Goal: Information Seeking & Learning: Learn about a topic

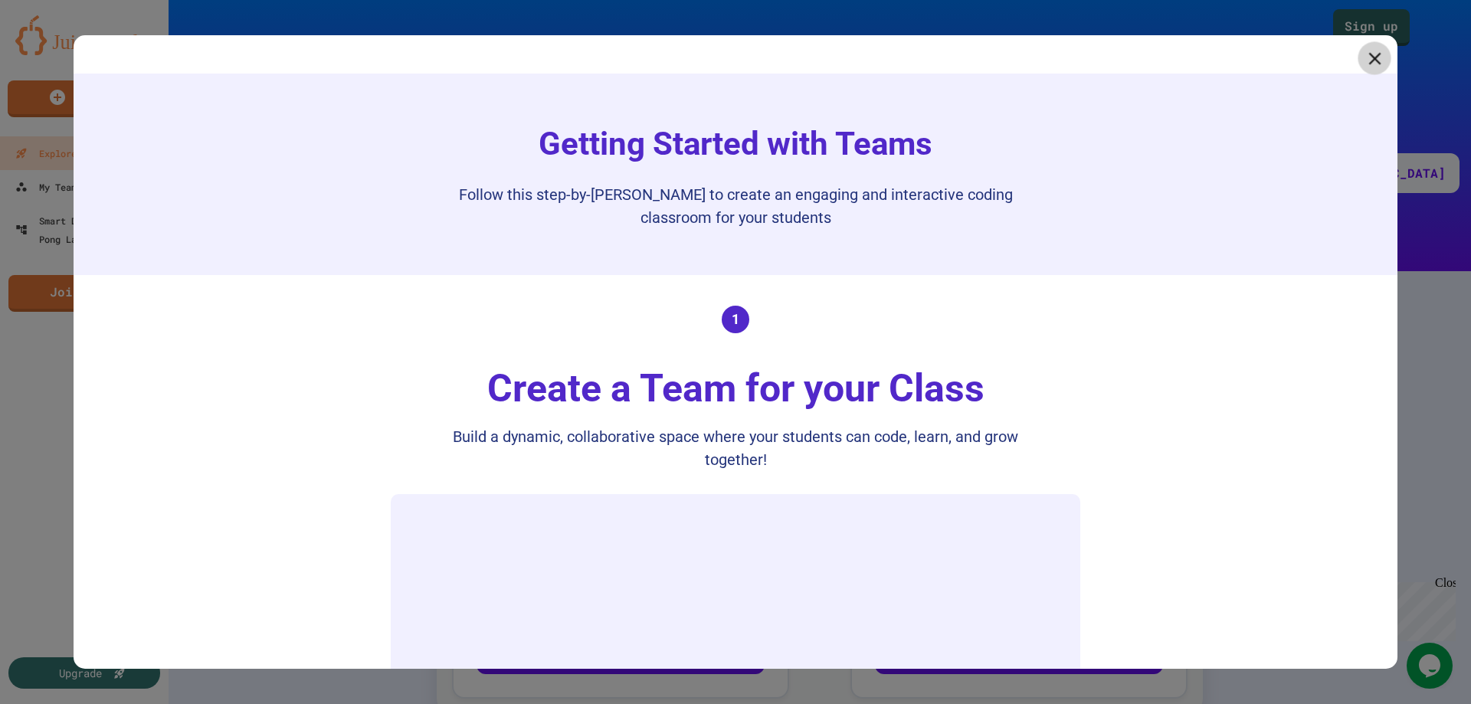
click at [1364, 58] on icon at bounding box center [1374, 57] width 21 height 21
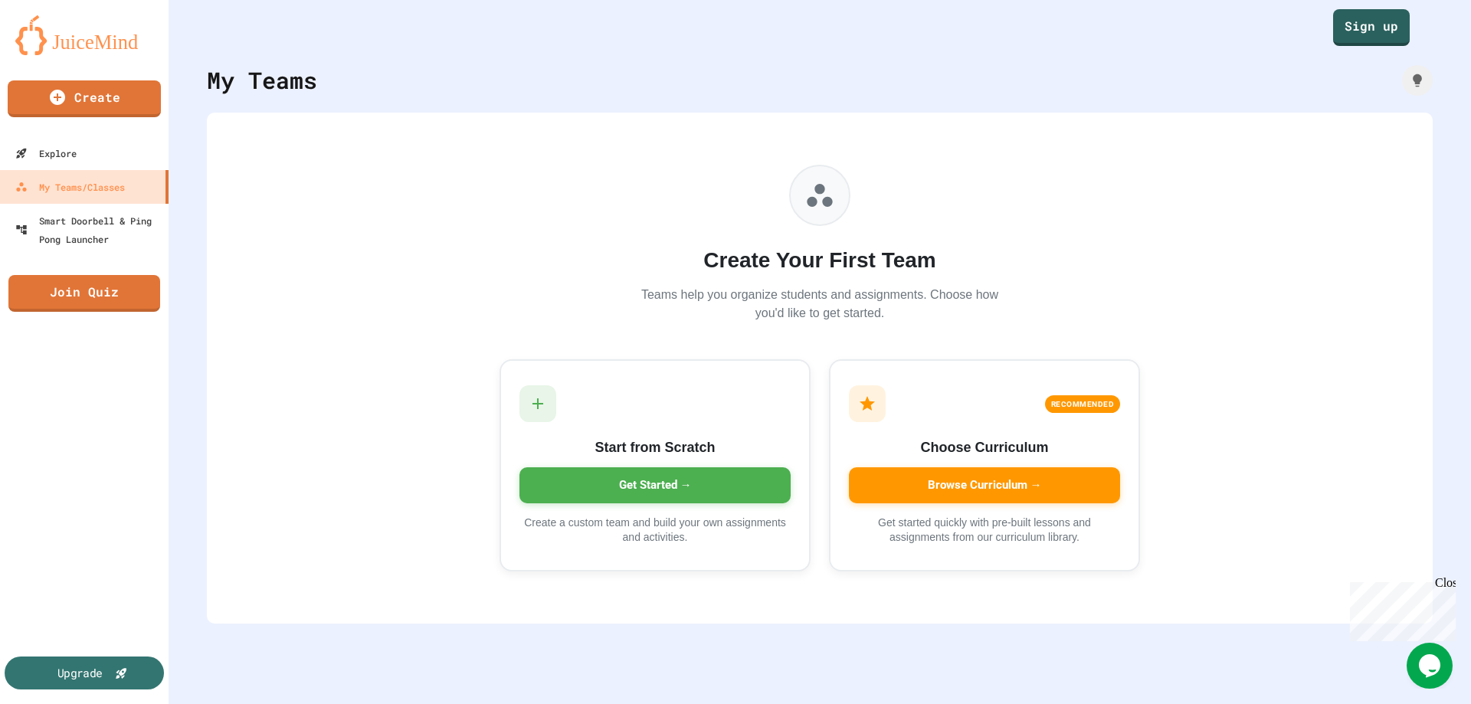
click at [64, 674] on div "Upgrade" at bounding box center [79, 672] width 45 height 17
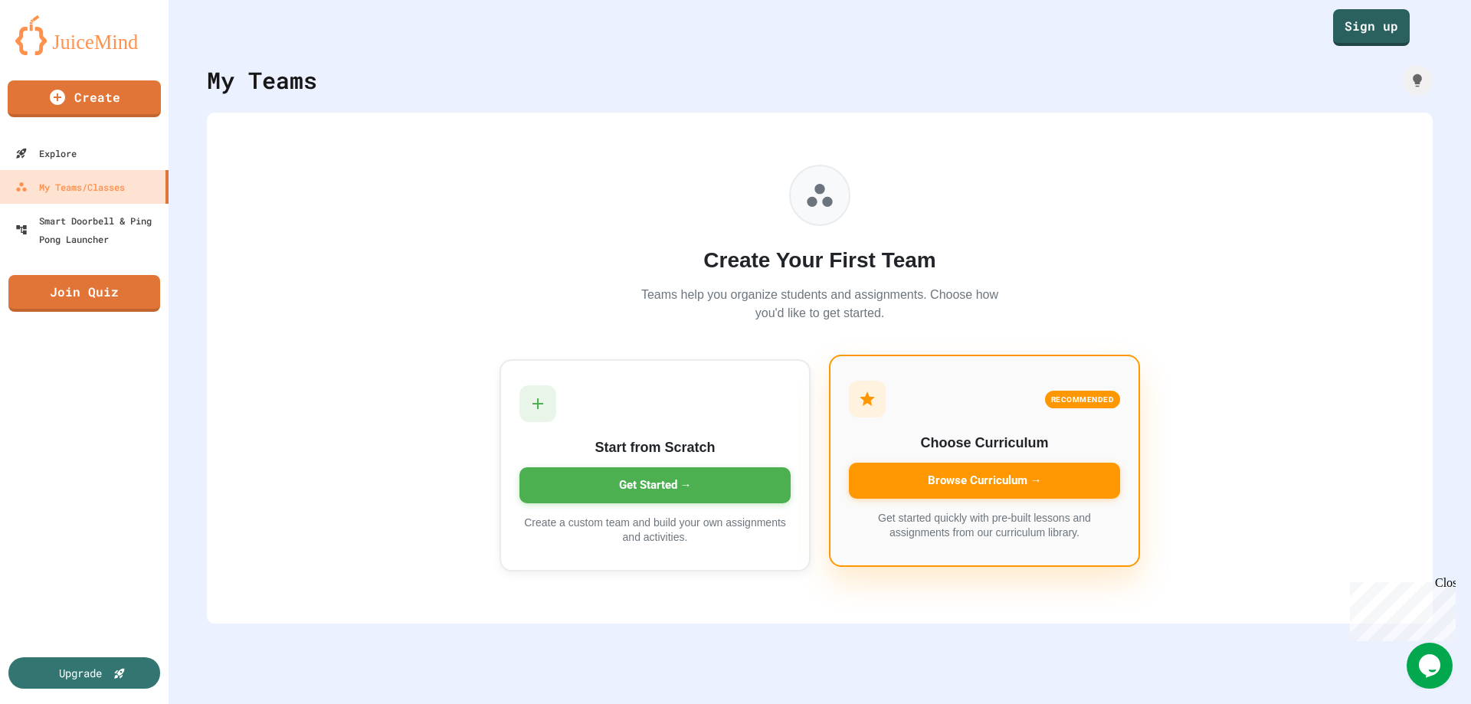
click at [999, 476] on div "Browse Curriculum →" at bounding box center [984, 481] width 271 height 36
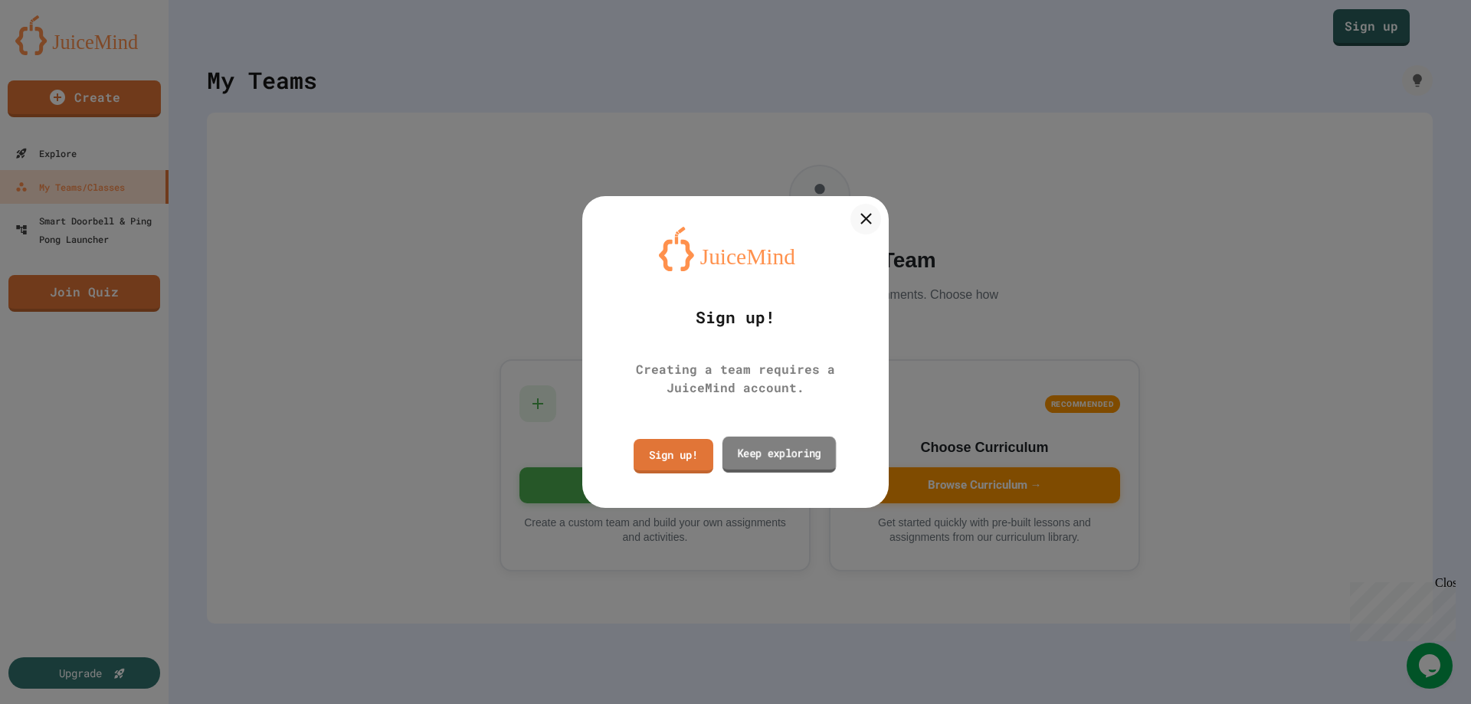
click at [771, 453] on link "Keep exploring" at bounding box center [778, 455] width 113 height 36
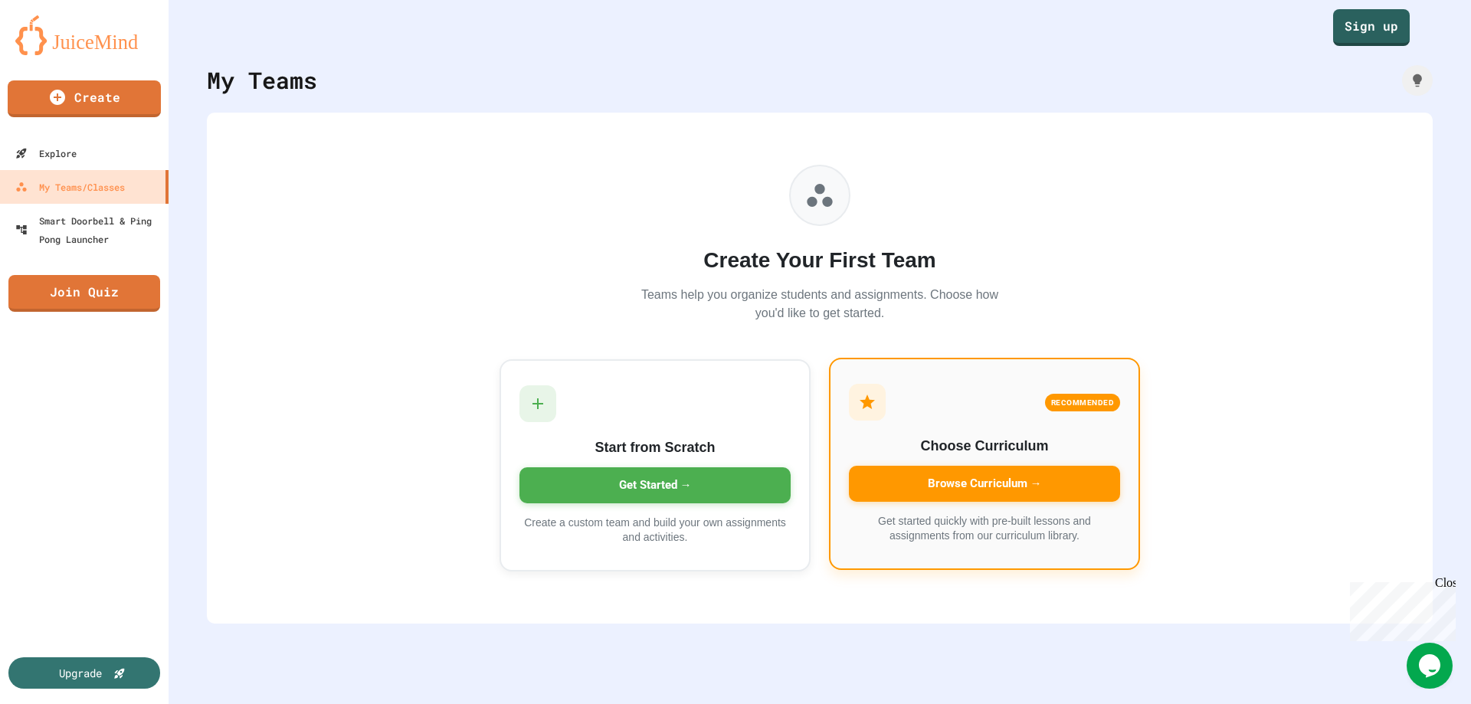
click at [964, 488] on div "Browse Curriculum →" at bounding box center [984, 484] width 271 height 36
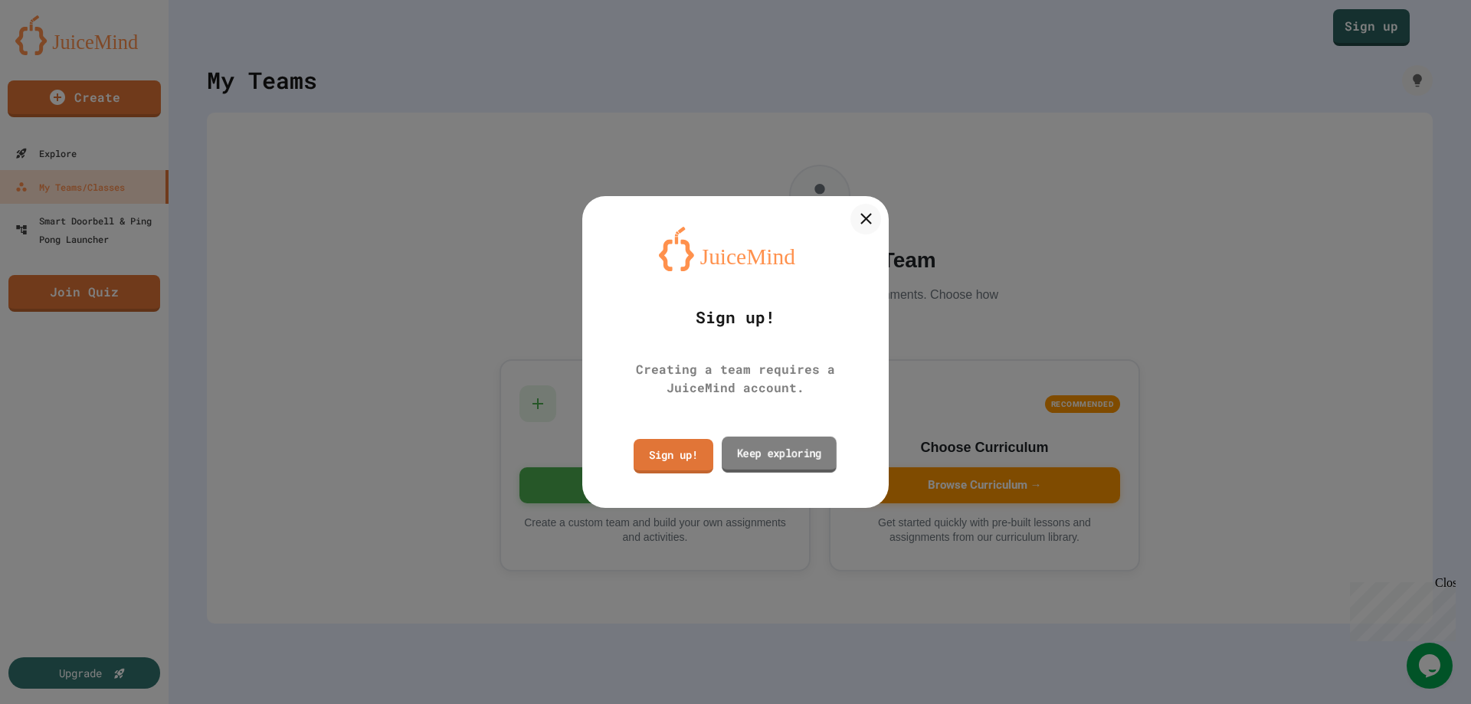
click at [798, 451] on link "Keep exploring" at bounding box center [779, 455] width 115 height 36
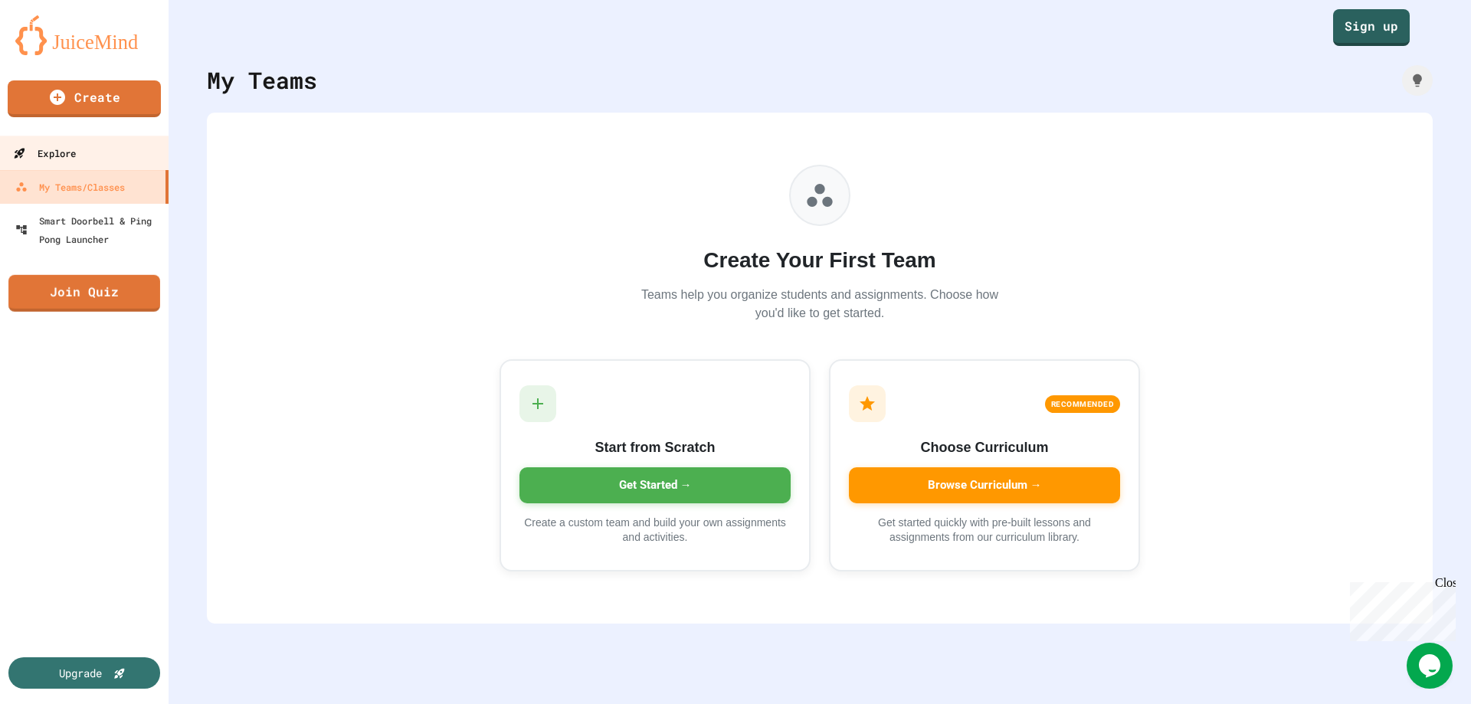
click at [67, 153] on div "Explore" at bounding box center [44, 153] width 63 height 19
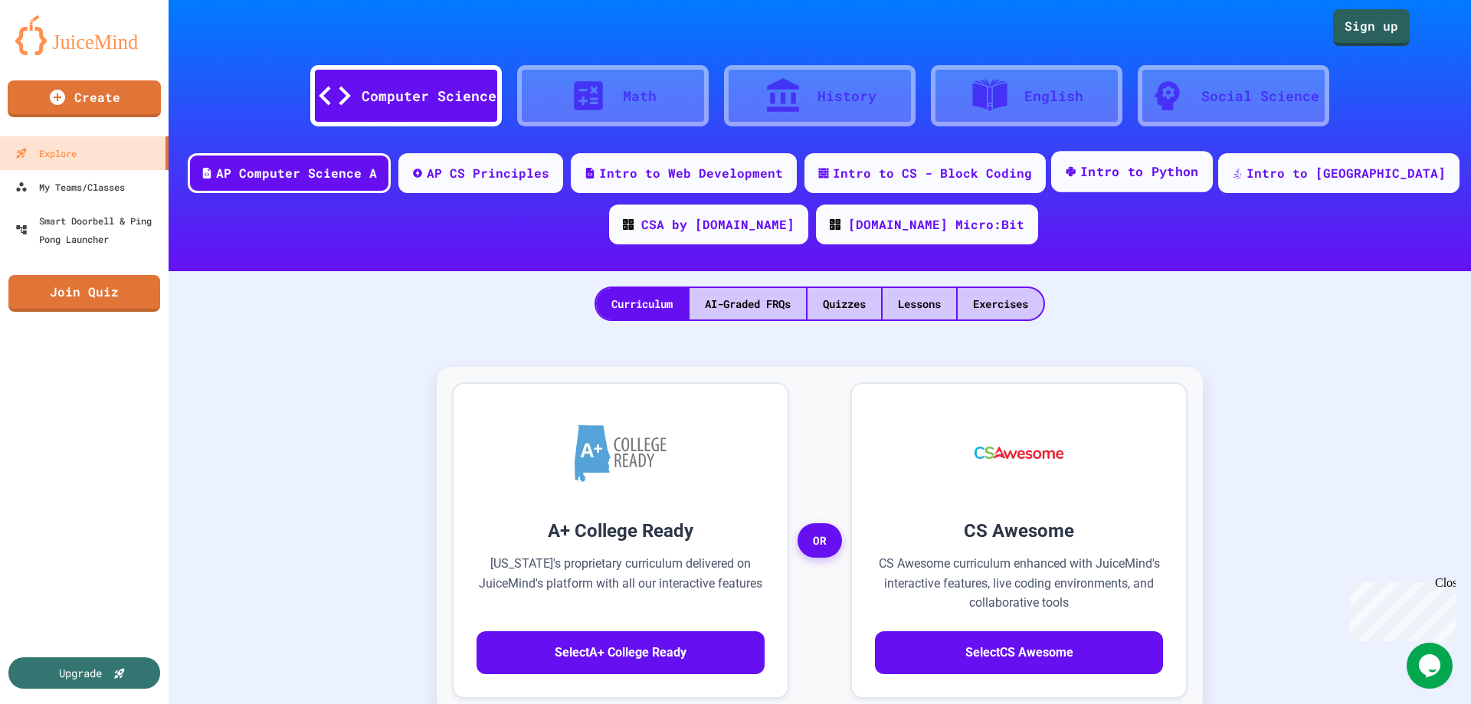
click at [1160, 171] on div "Intro to Python" at bounding box center [1139, 171] width 119 height 19
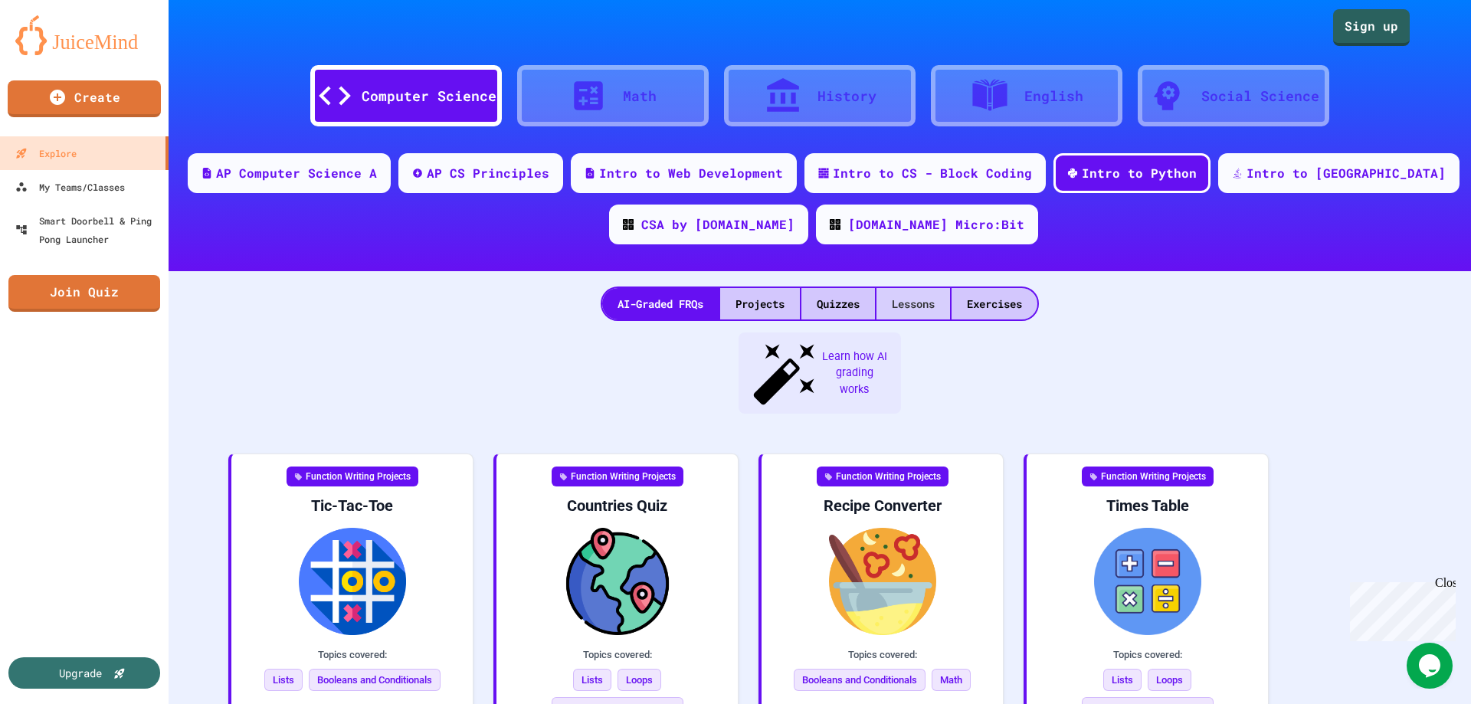
click at [913, 314] on div "Lessons" at bounding box center [913, 303] width 74 height 31
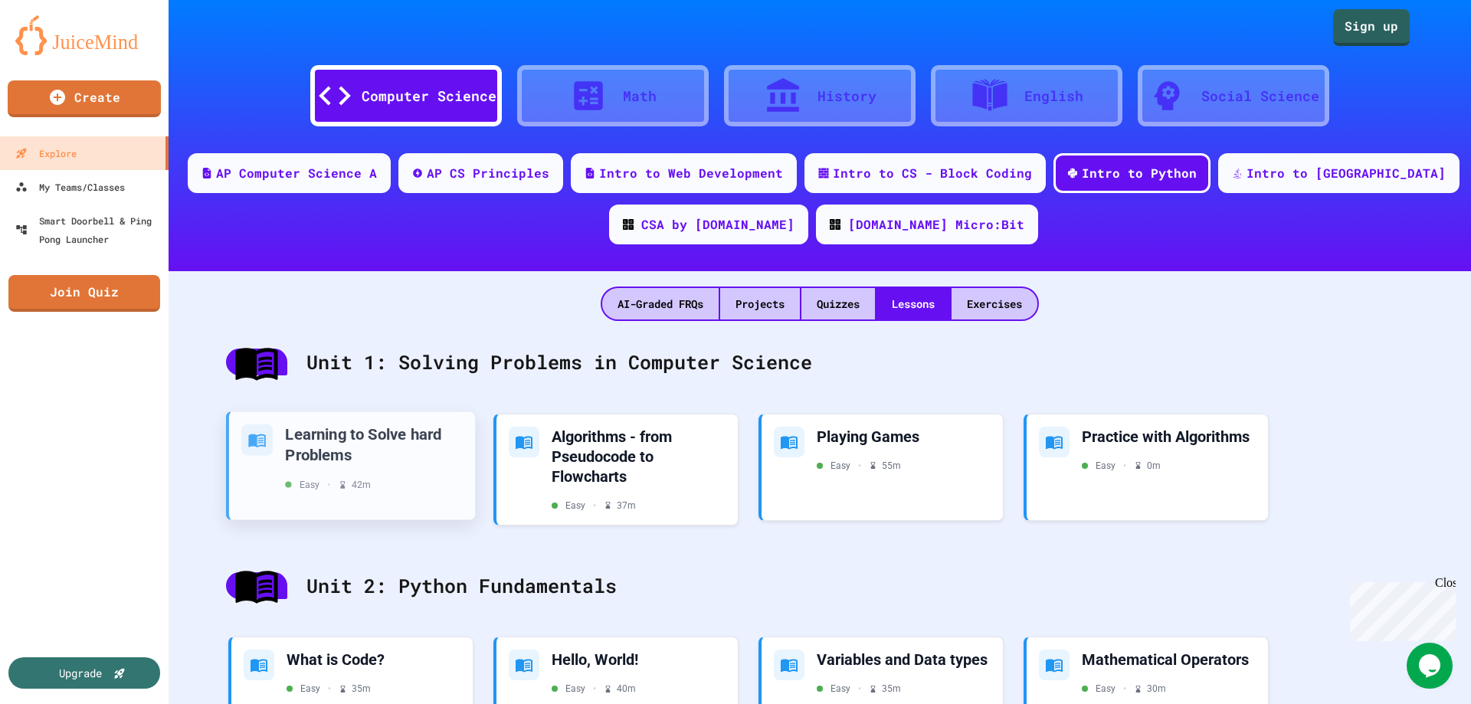
click at [365, 450] on div "Learning to Solve hard Problems" at bounding box center [374, 444] width 178 height 41
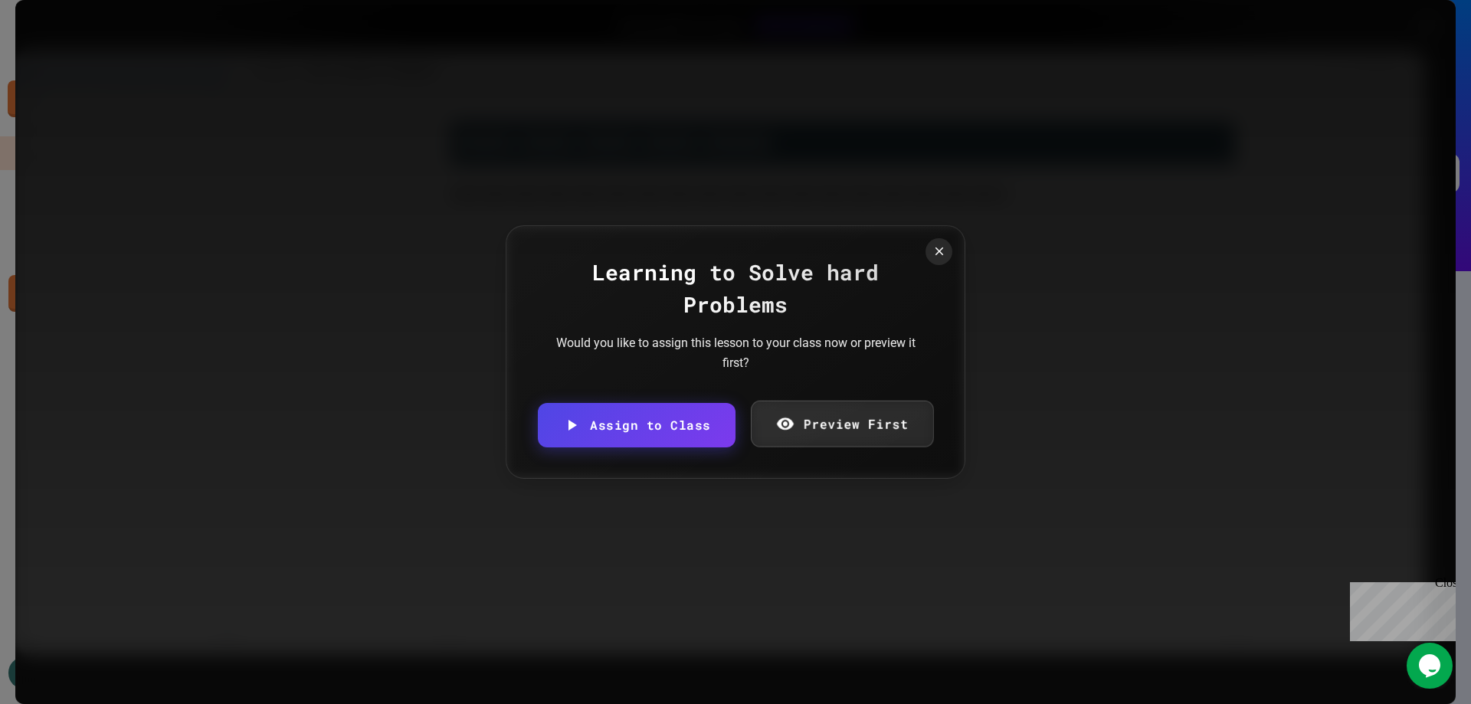
click at [867, 427] on link "Preview First" at bounding box center [841, 424] width 183 height 47
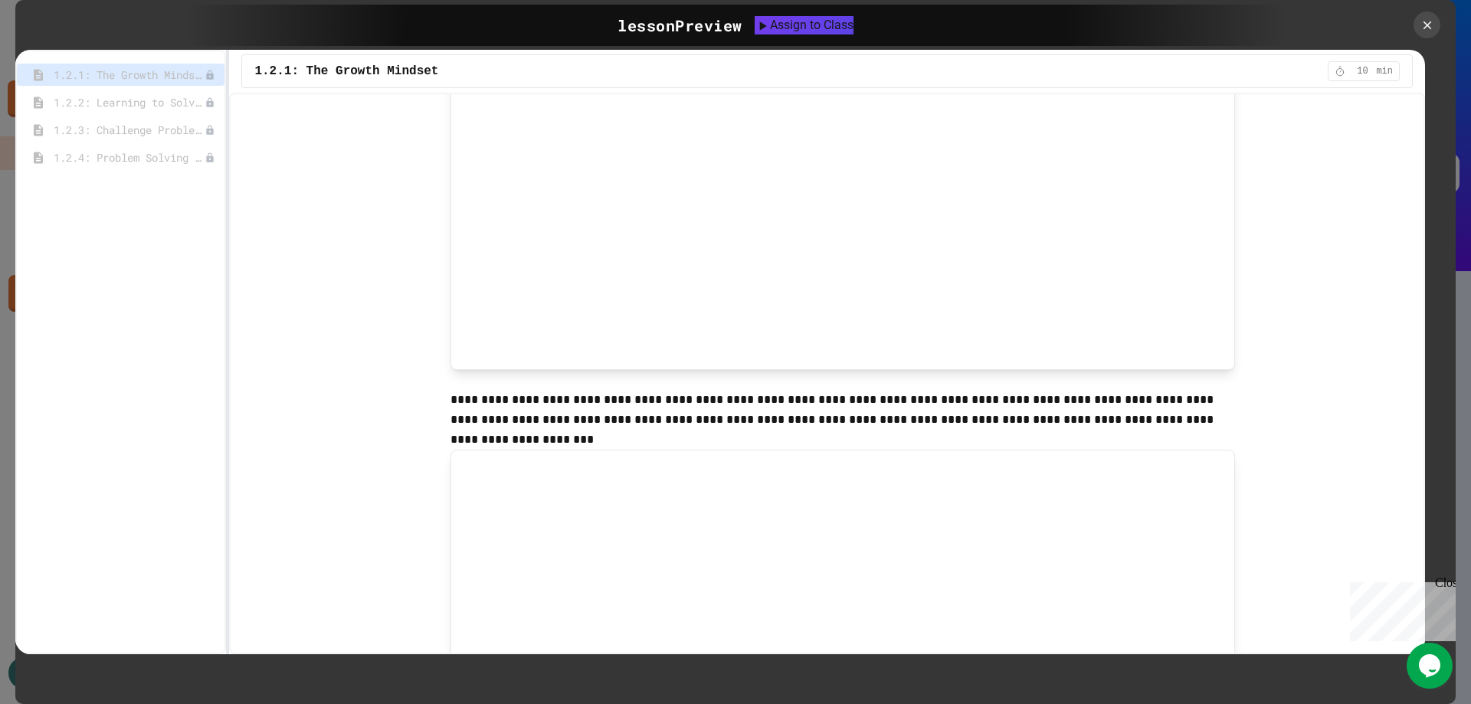
scroll to position [536, 0]
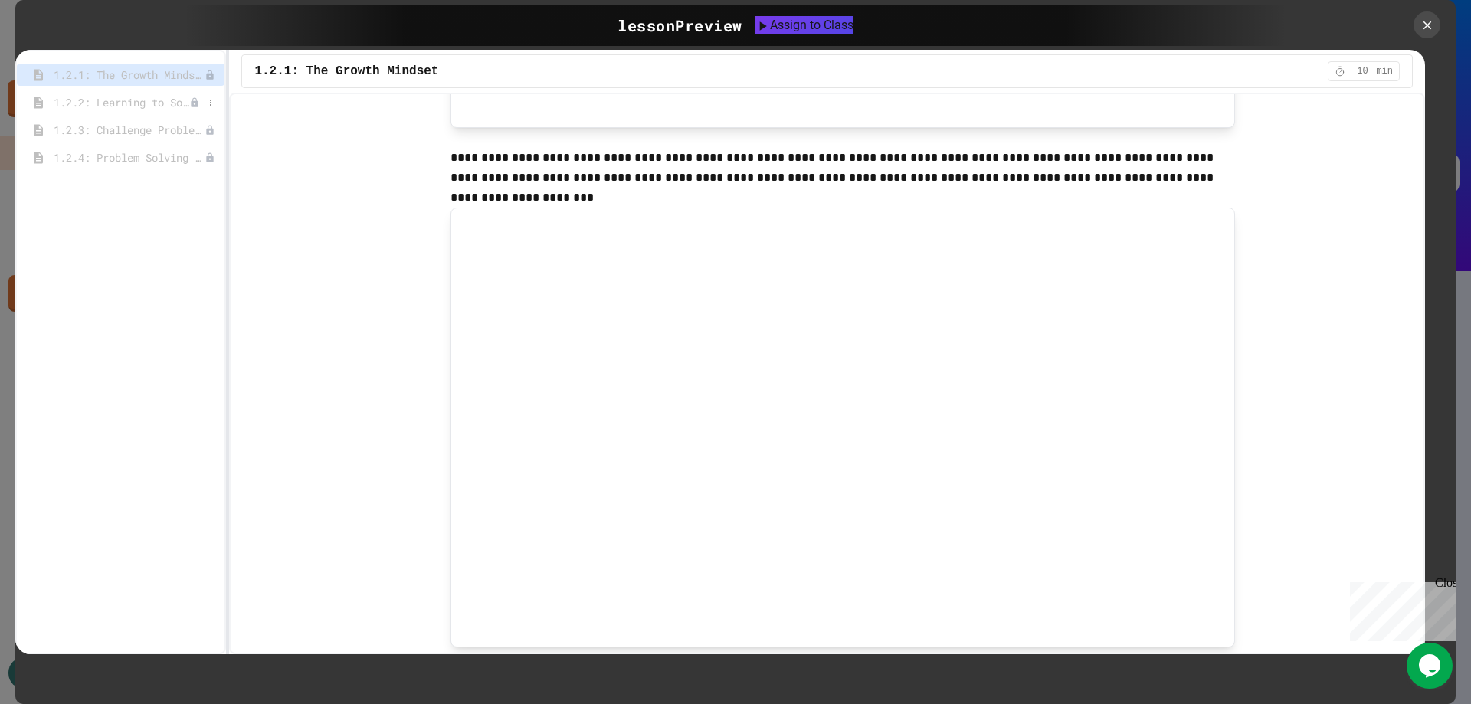
click at [157, 107] on span "1.2.2: Learning to Solve Hard Problems" at bounding box center [122, 102] width 136 height 16
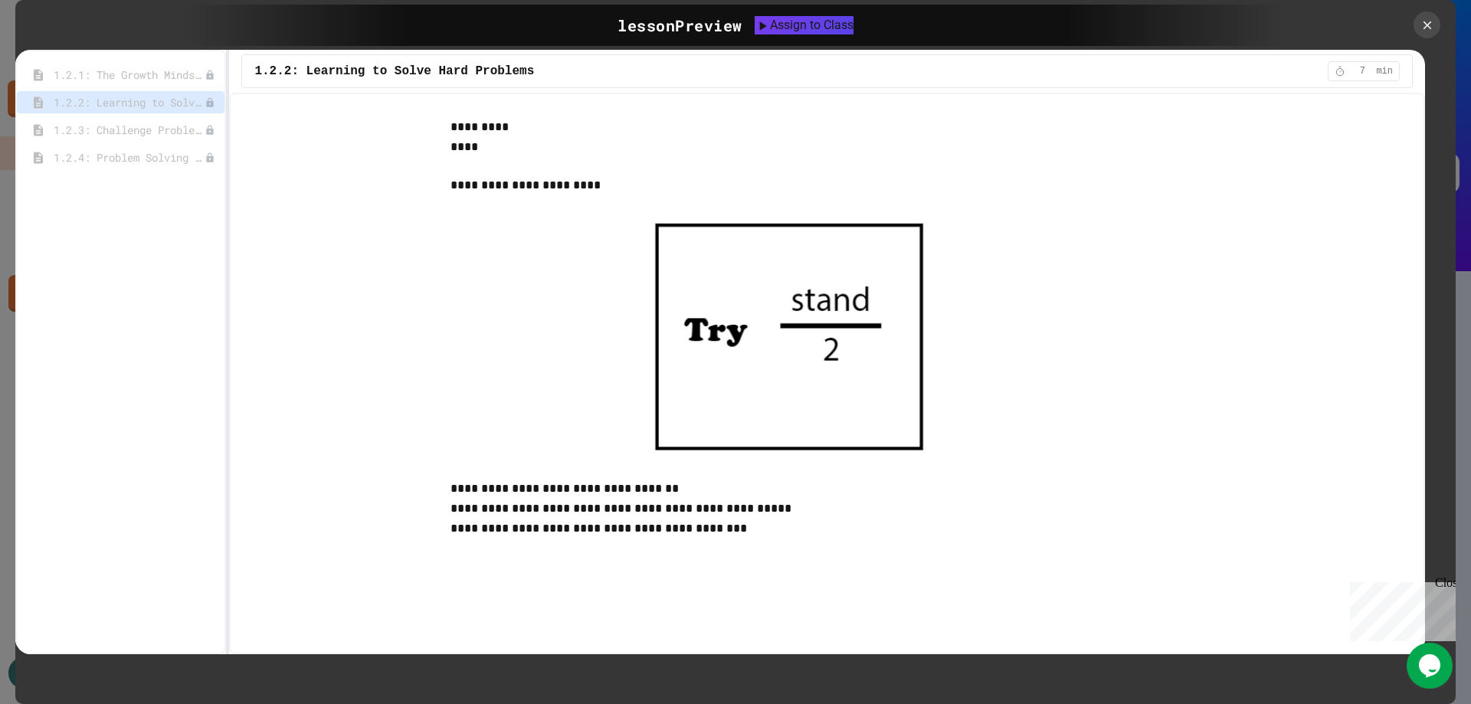
scroll to position [1848, 0]
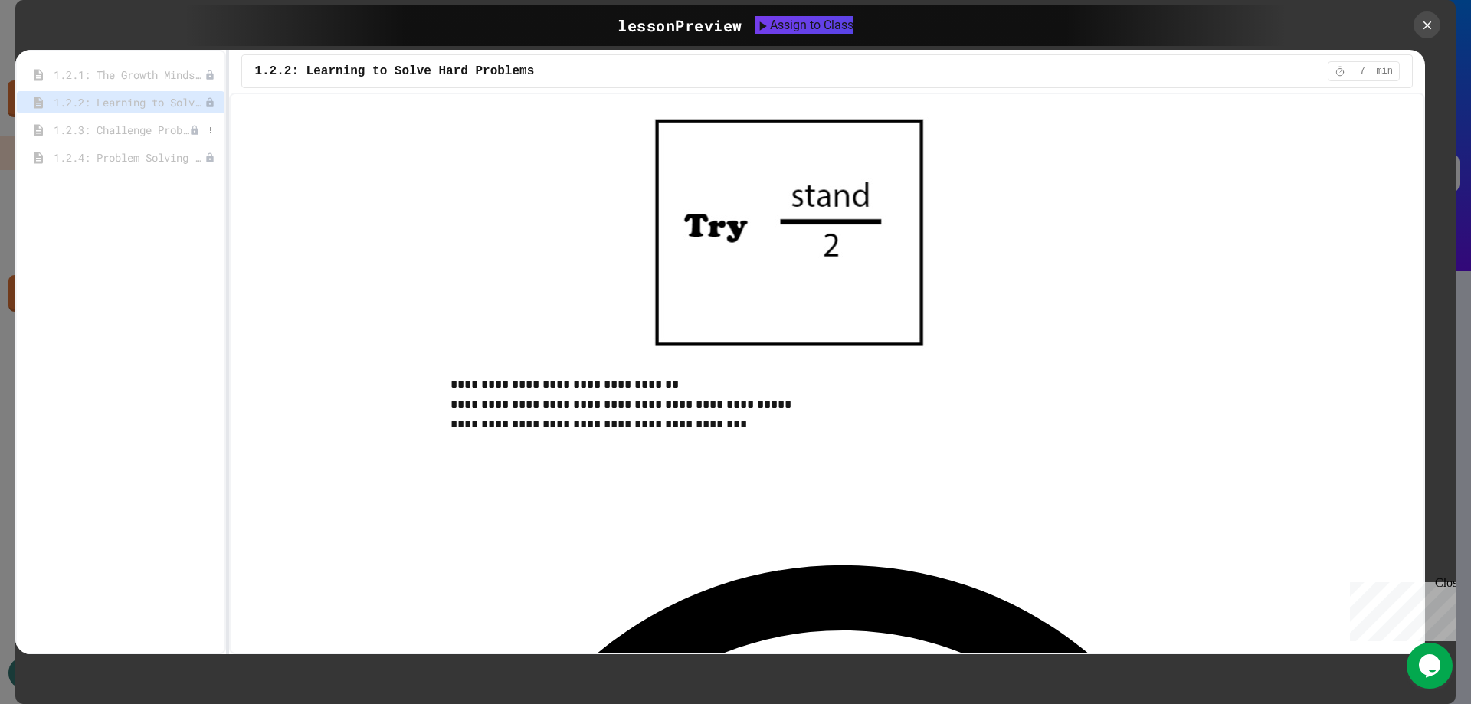
click at [136, 132] on span "1.2.3: Challenge Problem - The Bridge" at bounding box center [122, 130] width 136 height 16
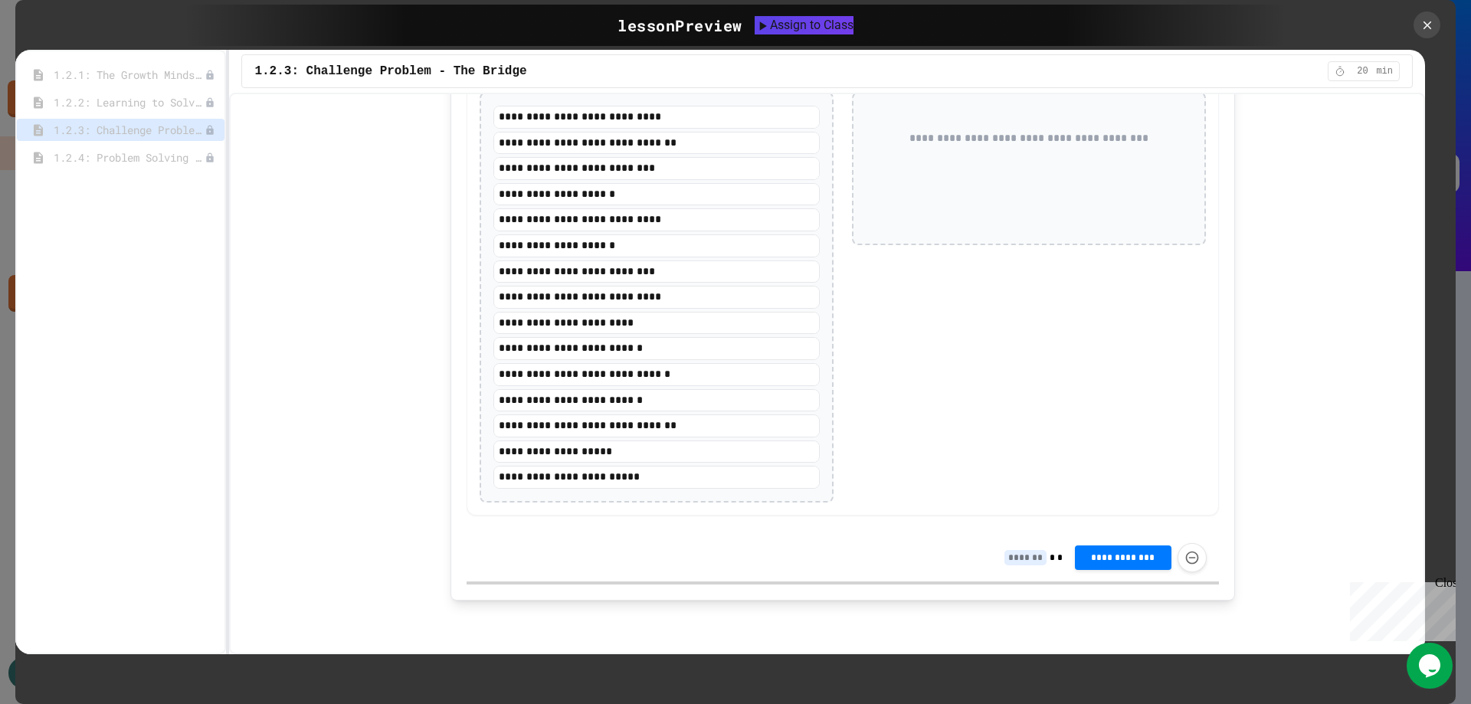
scroll to position [1756, 0]
click at [131, 162] on span "1.2.4: Problem Solving Practice" at bounding box center [122, 157] width 136 height 16
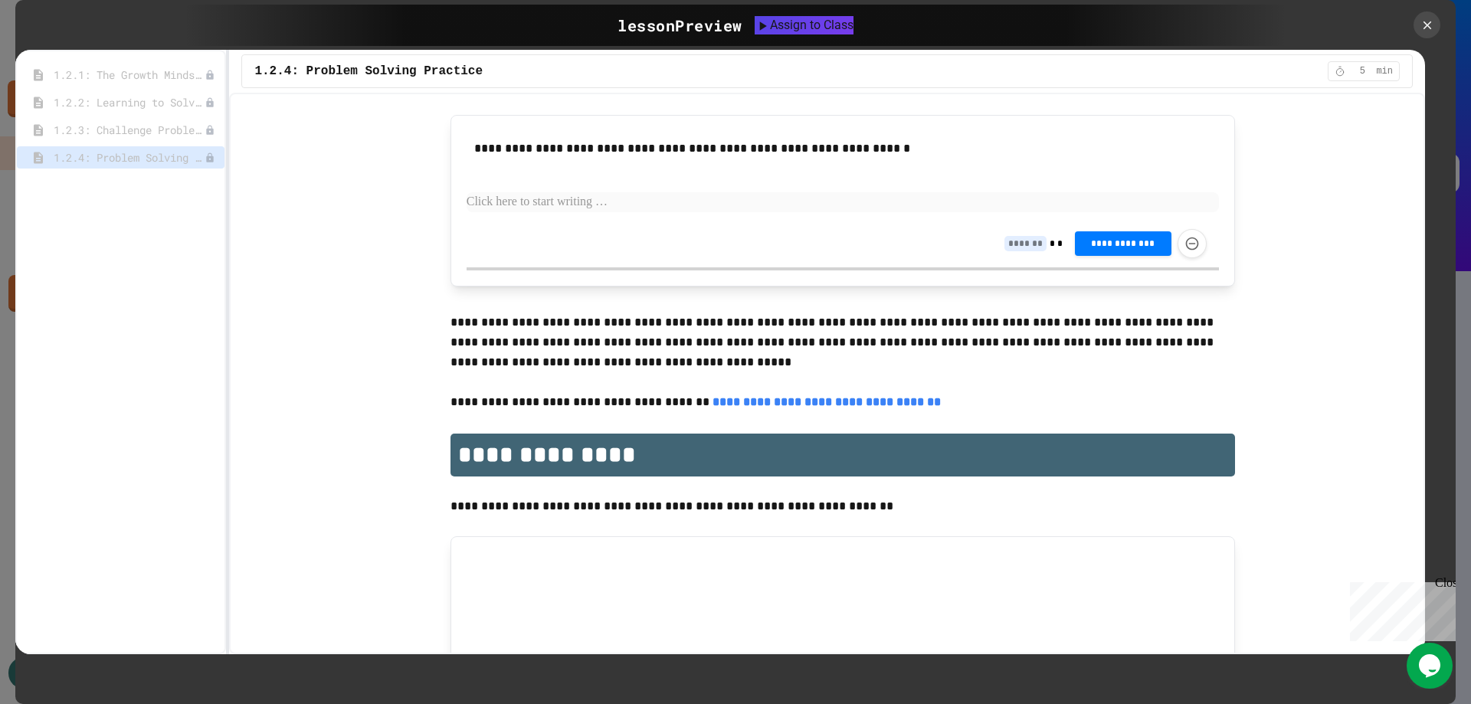
scroll to position [3645, 0]
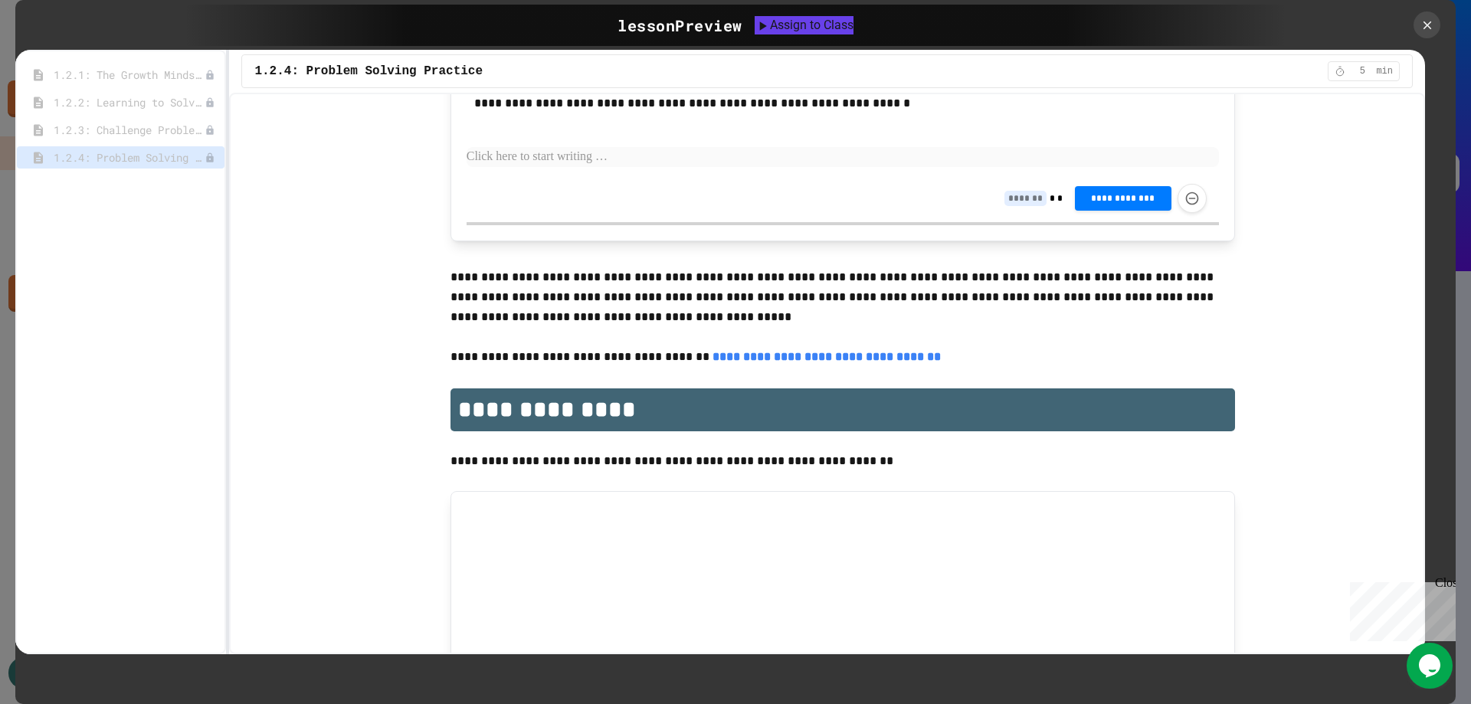
click at [1412, 25] on div at bounding box center [1371, 24] width 169 height 27
click at [1423, 24] on icon at bounding box center [1426, 24] width 15 height 15
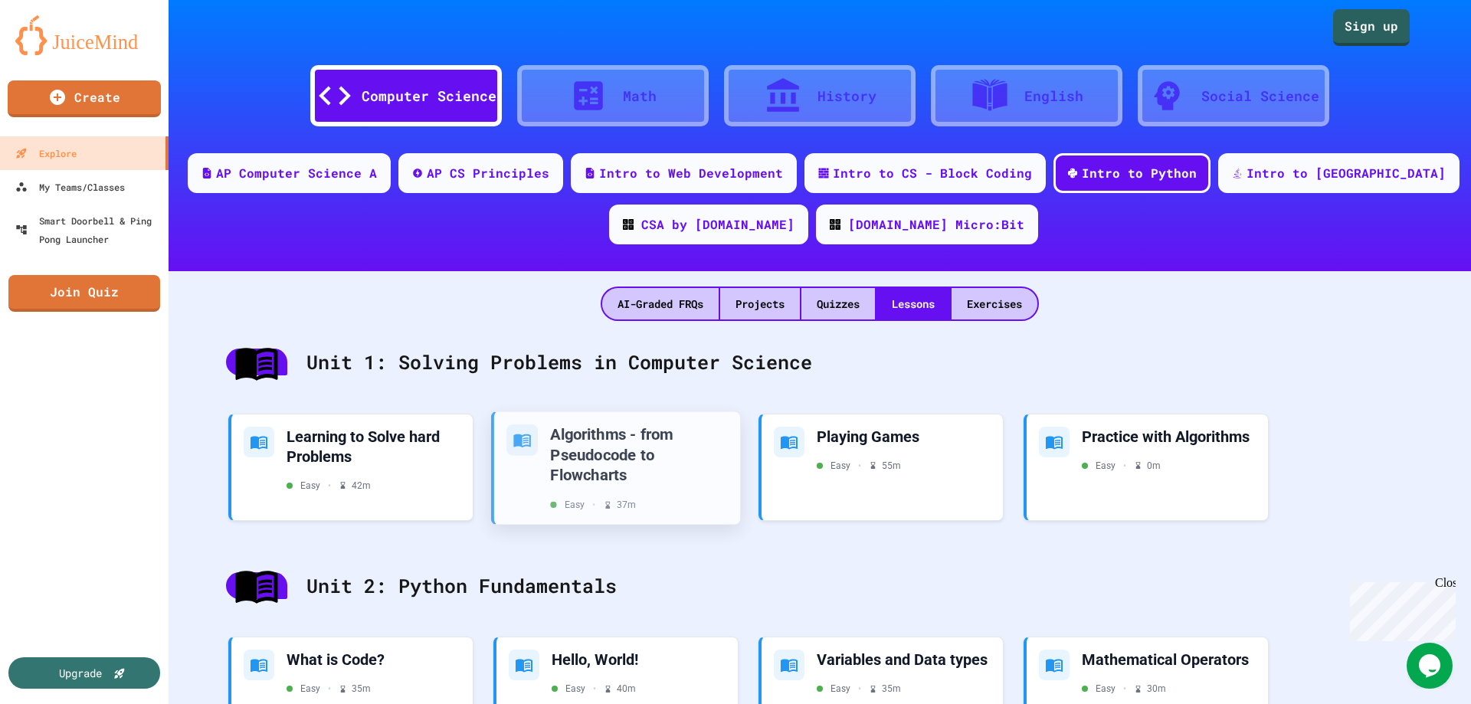
click at [612, 465] on div "Algorithms - from Pseudocode to Flowcharts" at bounding box center [639, 454] width 178 height 61
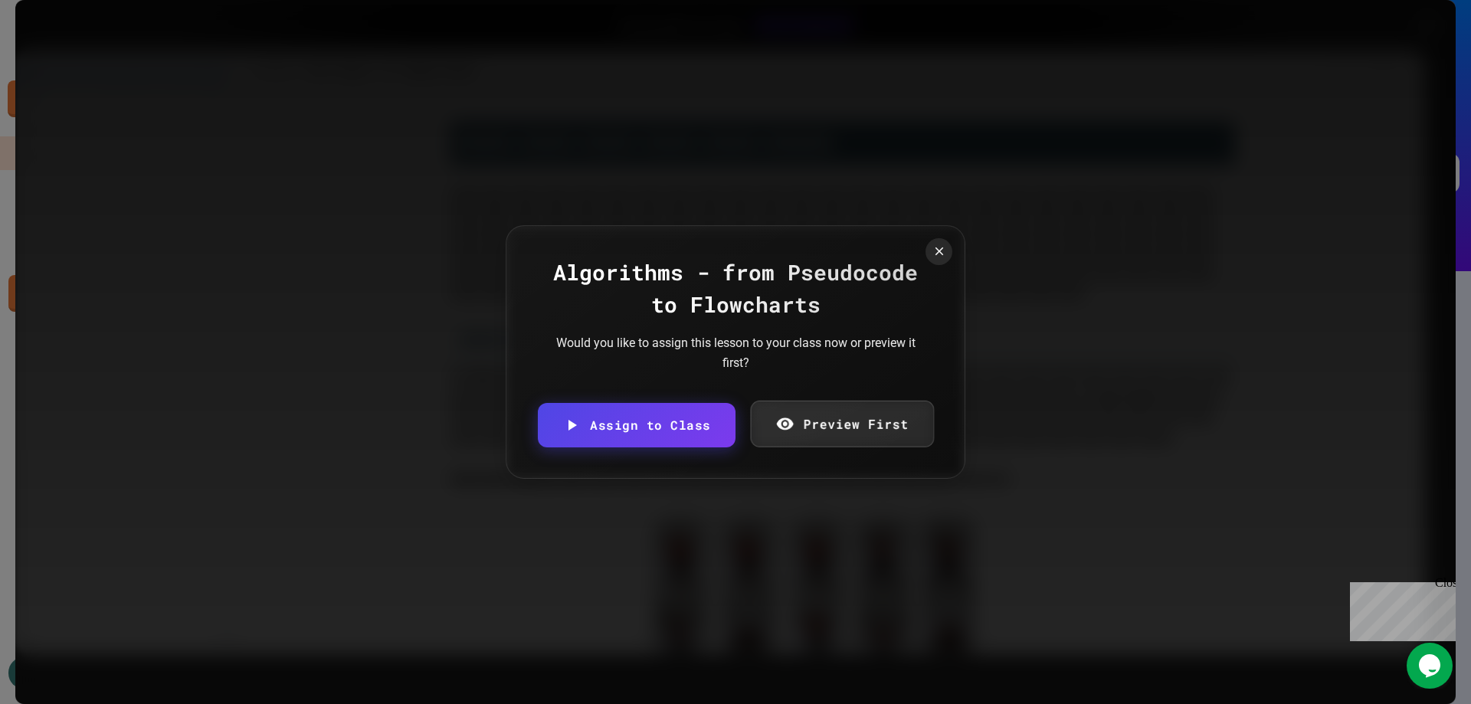
click at [856, 435] on link "Preview First" at bounding box center [841, 424] width 183 height 47
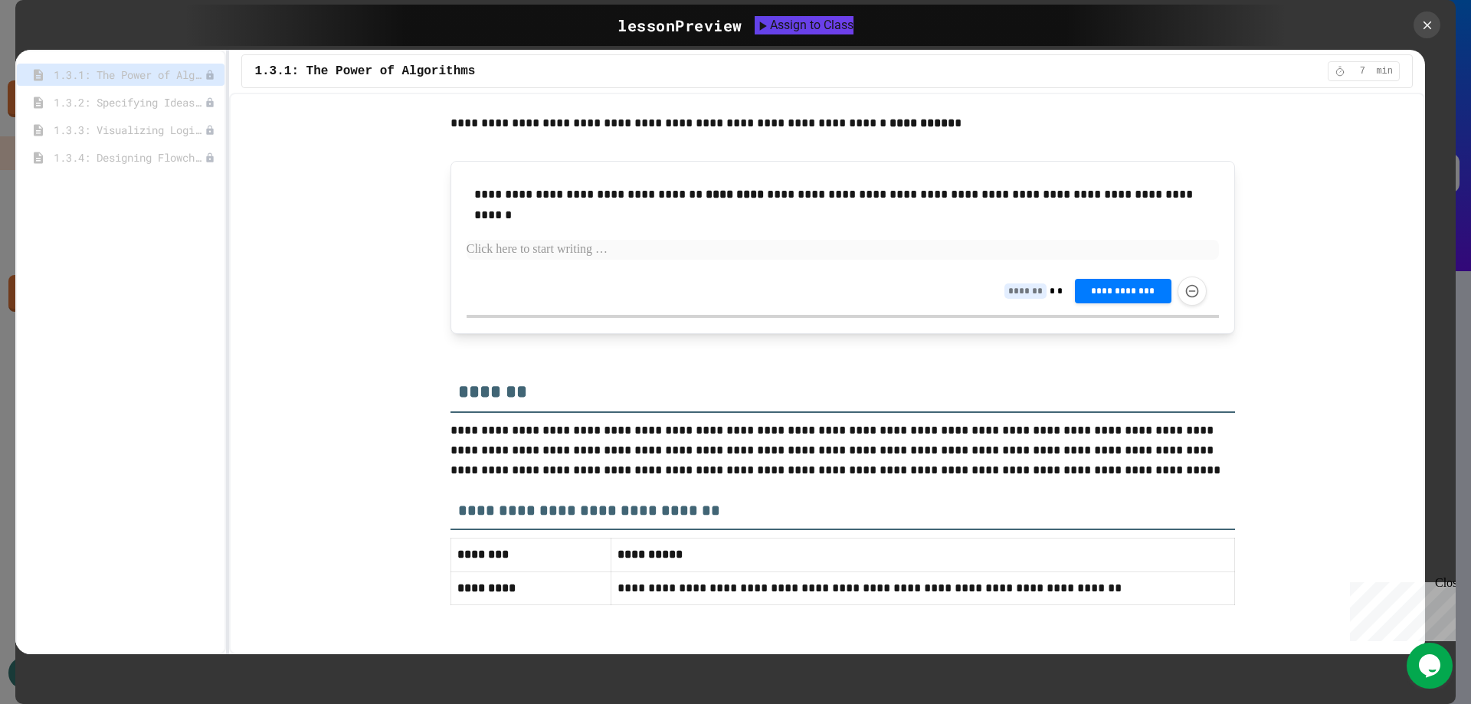
scroll to position [2928, 0]
click at [128, 152] on span "1.3.4: Designing Flowcharts" at bounding box center [122, 157] width 136 height 16
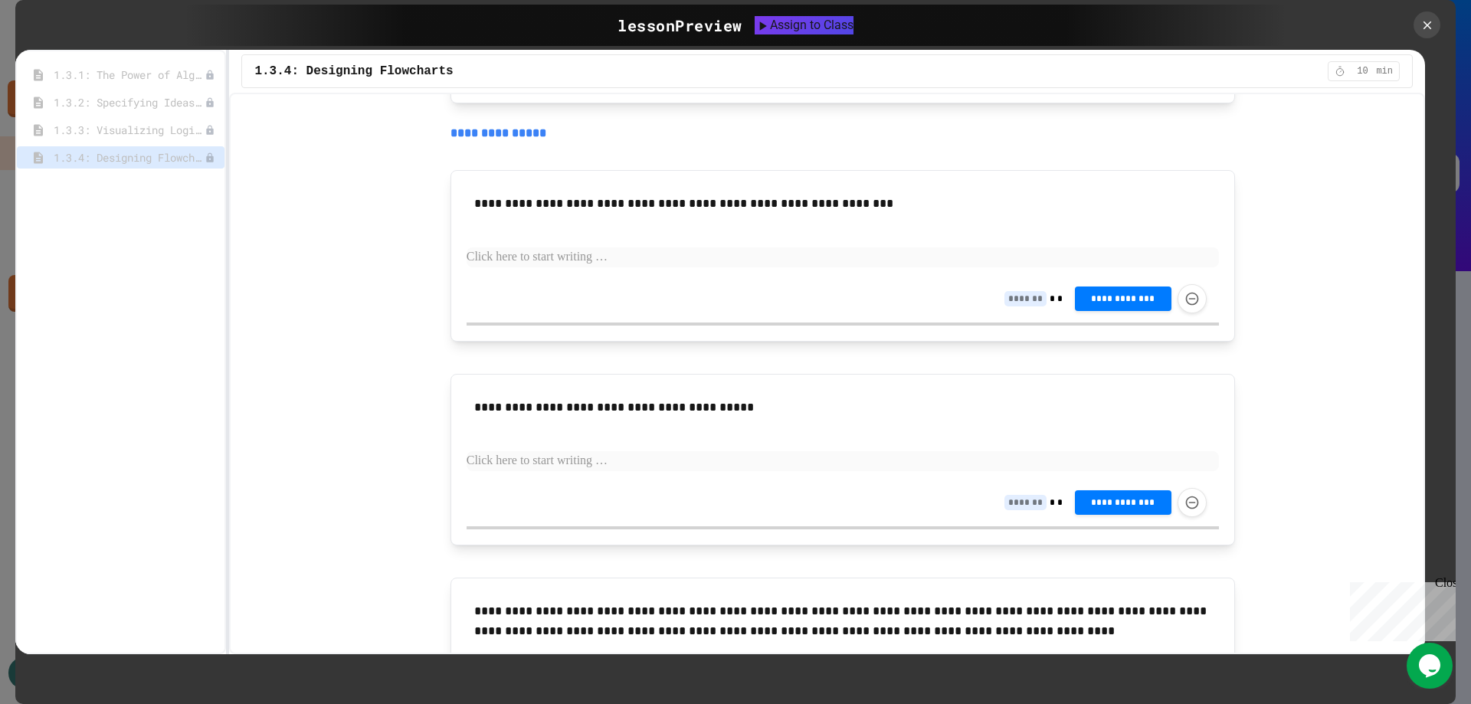
scroll to position [1684, 0]
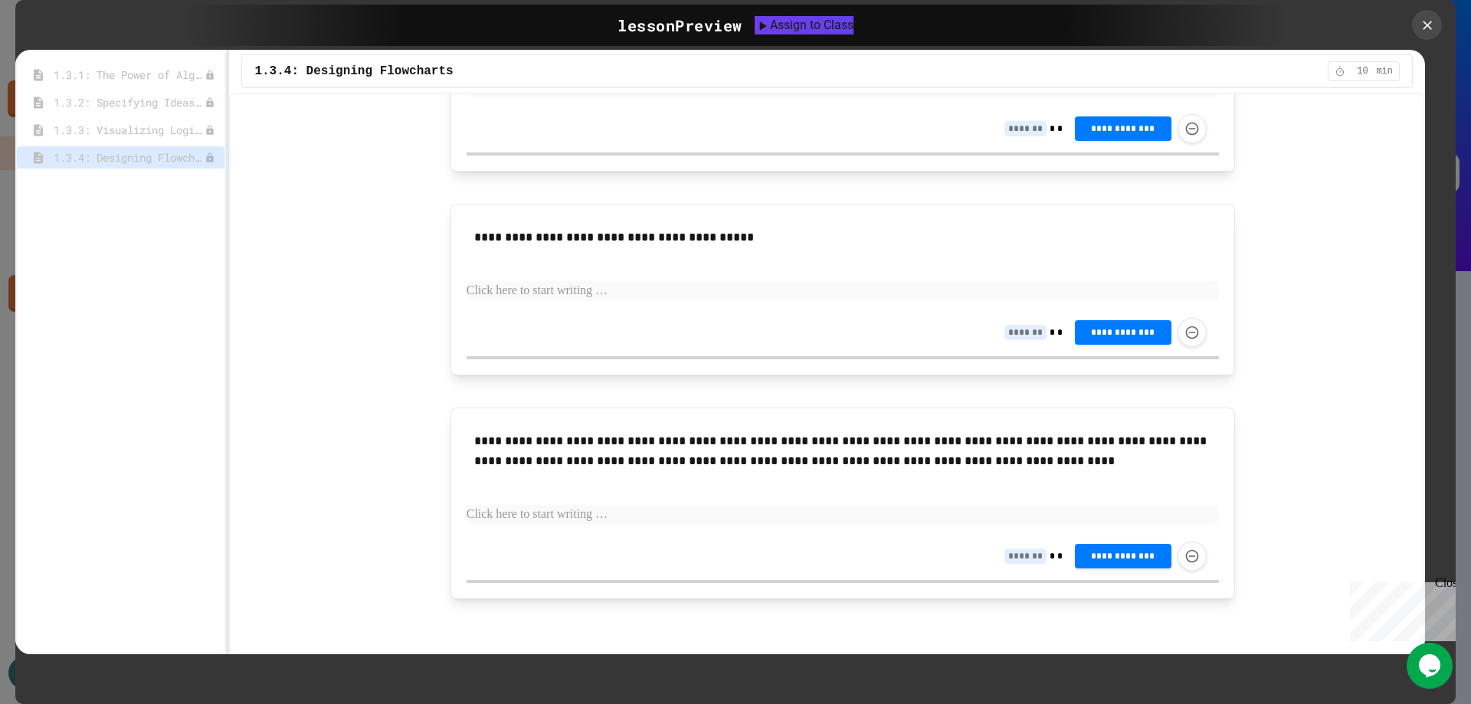
click at [1420, 26] on icon at bounding box center [1426, 24] width 15 height 15
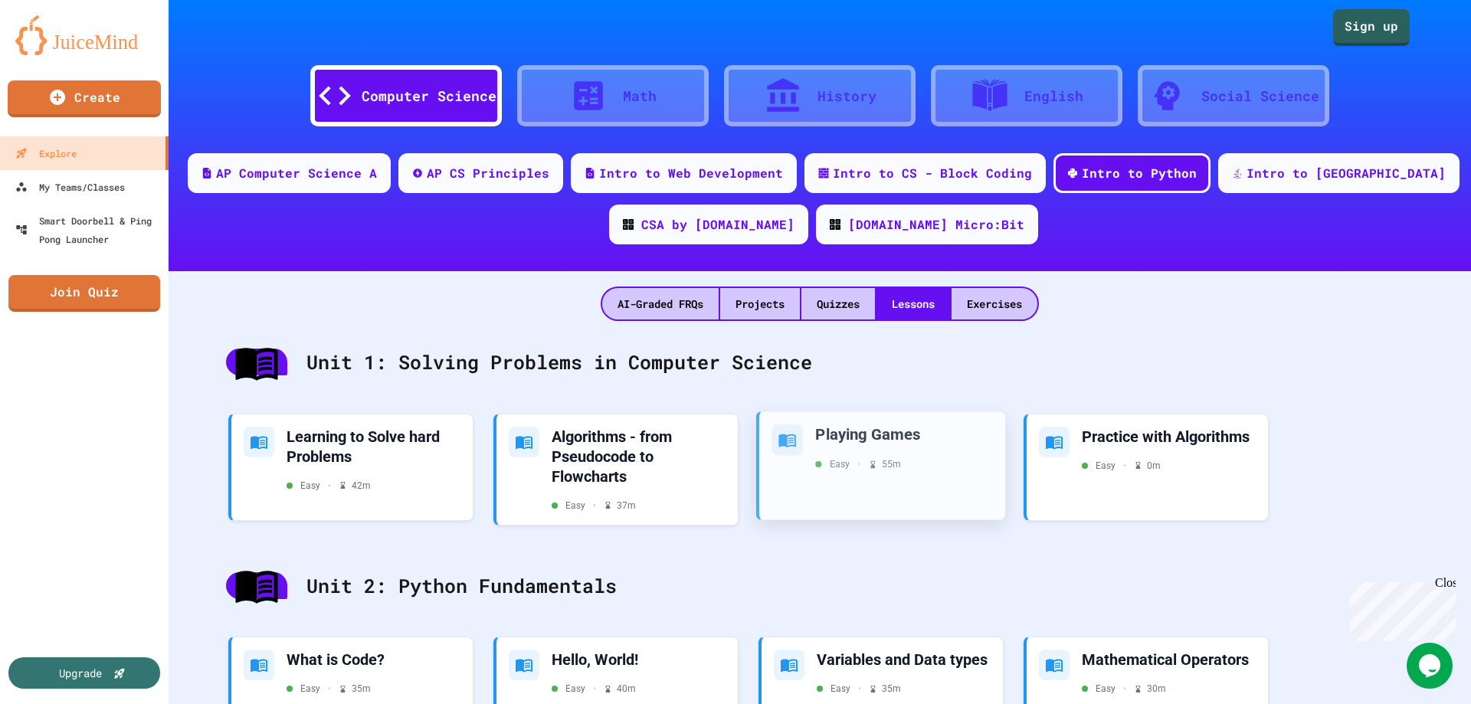
click at [929, 435] on div "Playing Games" at bounding box center [904, 434] width 178 height 21
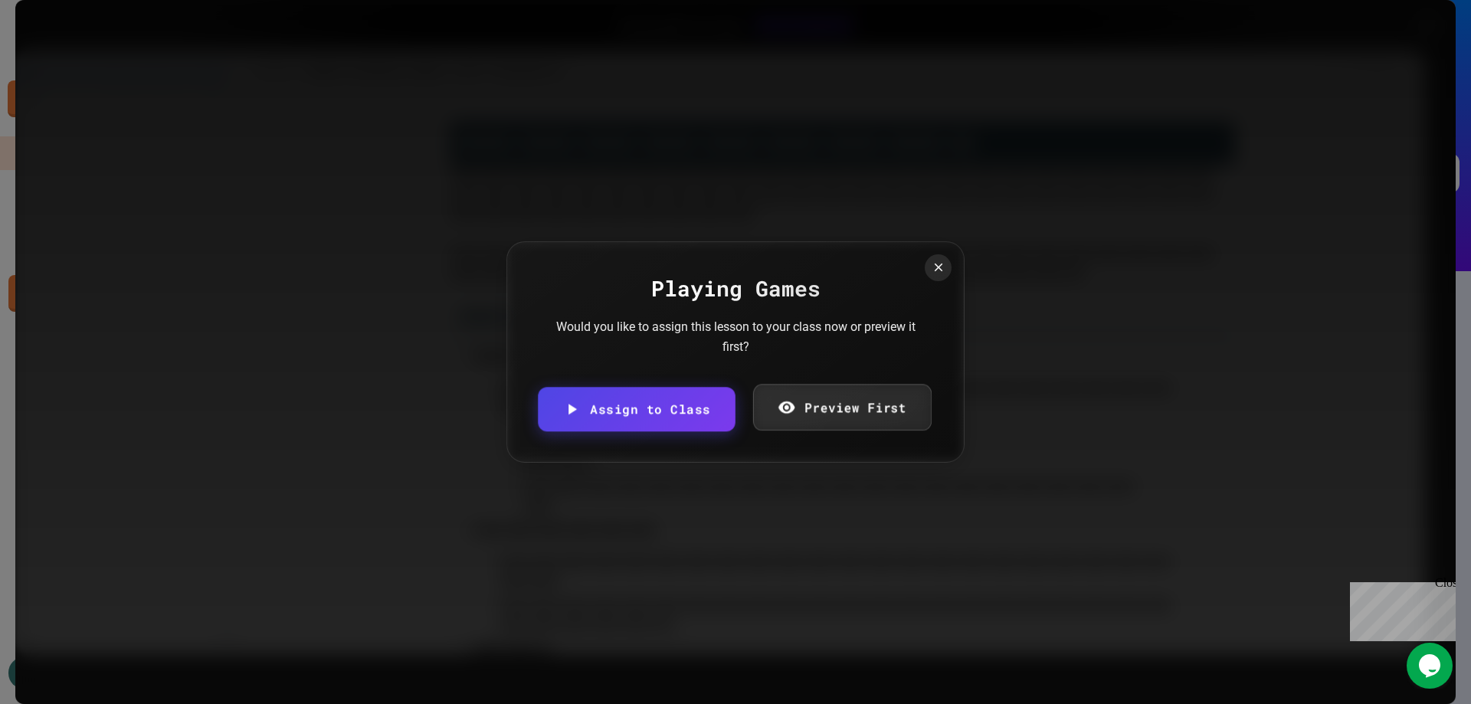
click at [876, 401] on link "Preview First" at bounding box center [841, 407] width 178 height 47
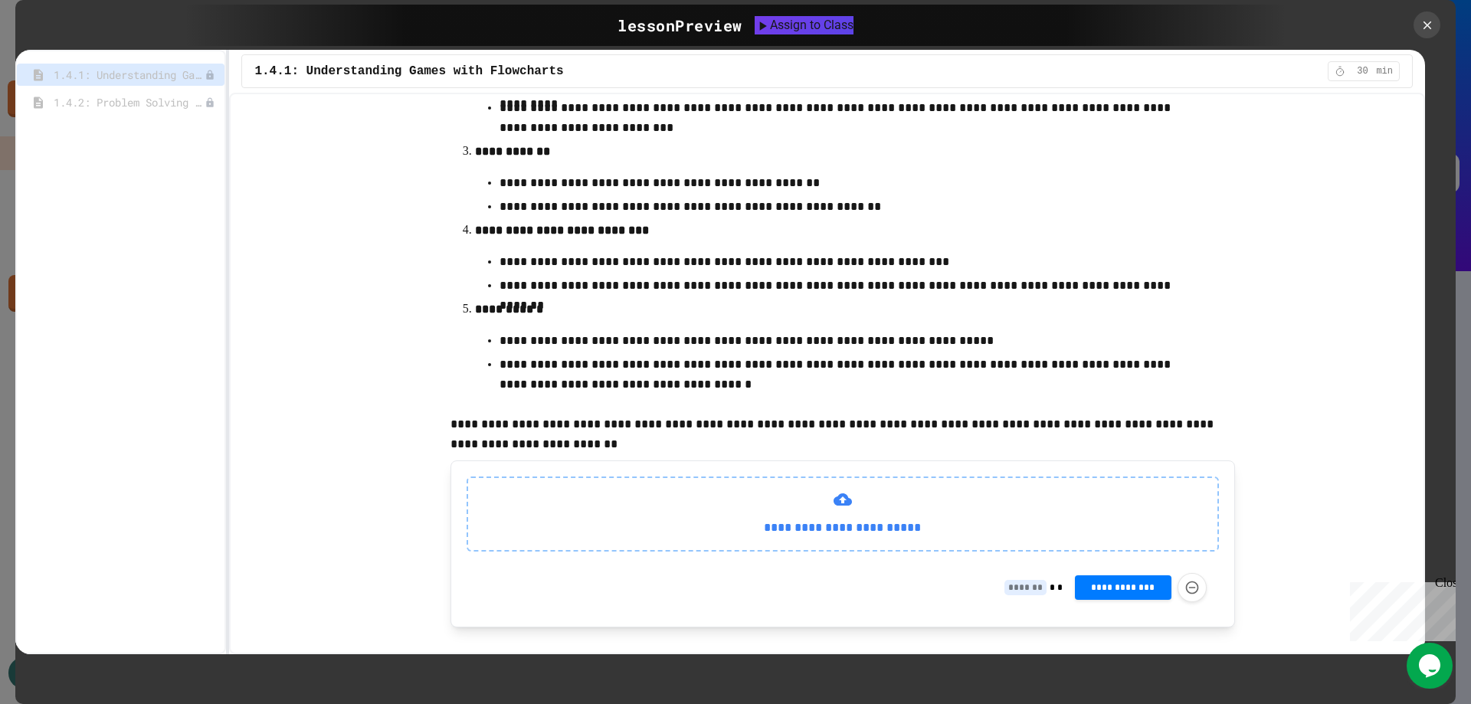
scroll to position [496, 0]
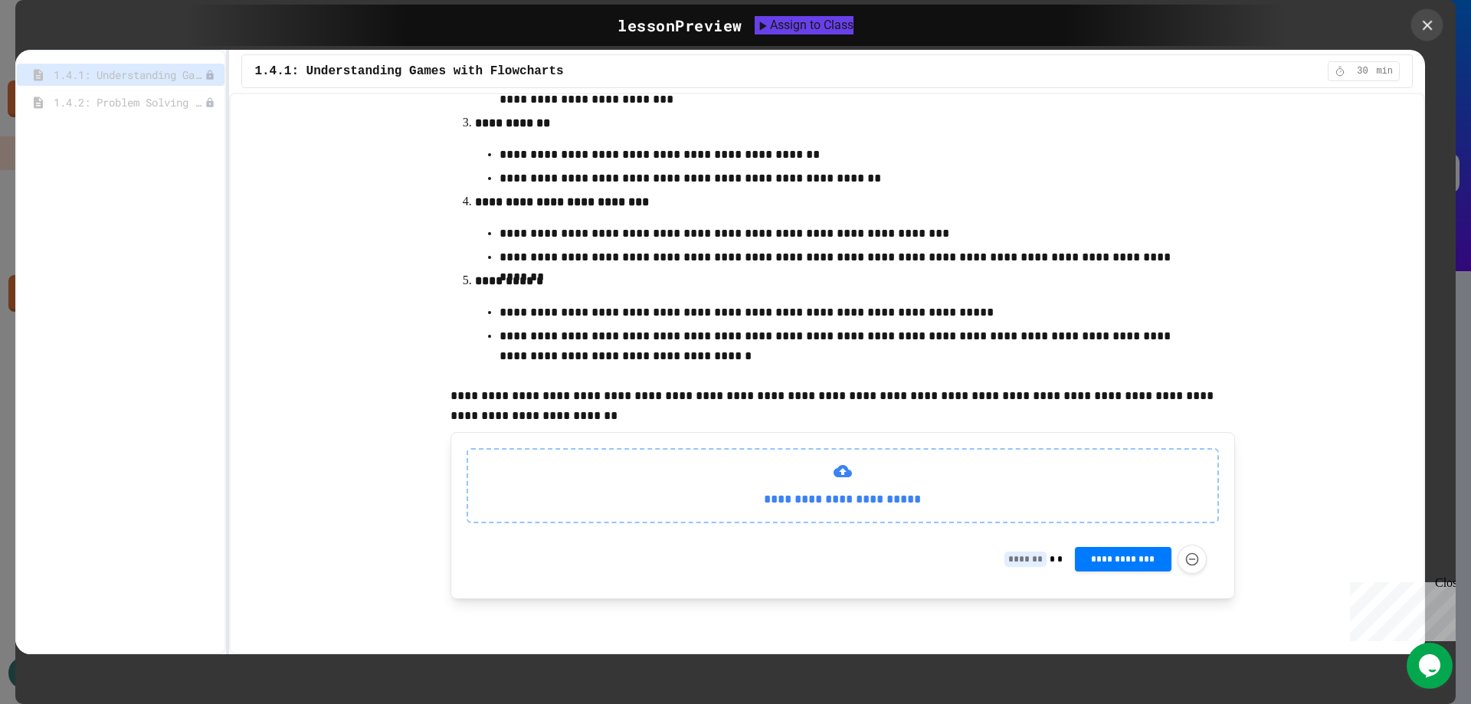
click at [1429, 28] on icon at bounding box center [1427, 25] width 10 height 10
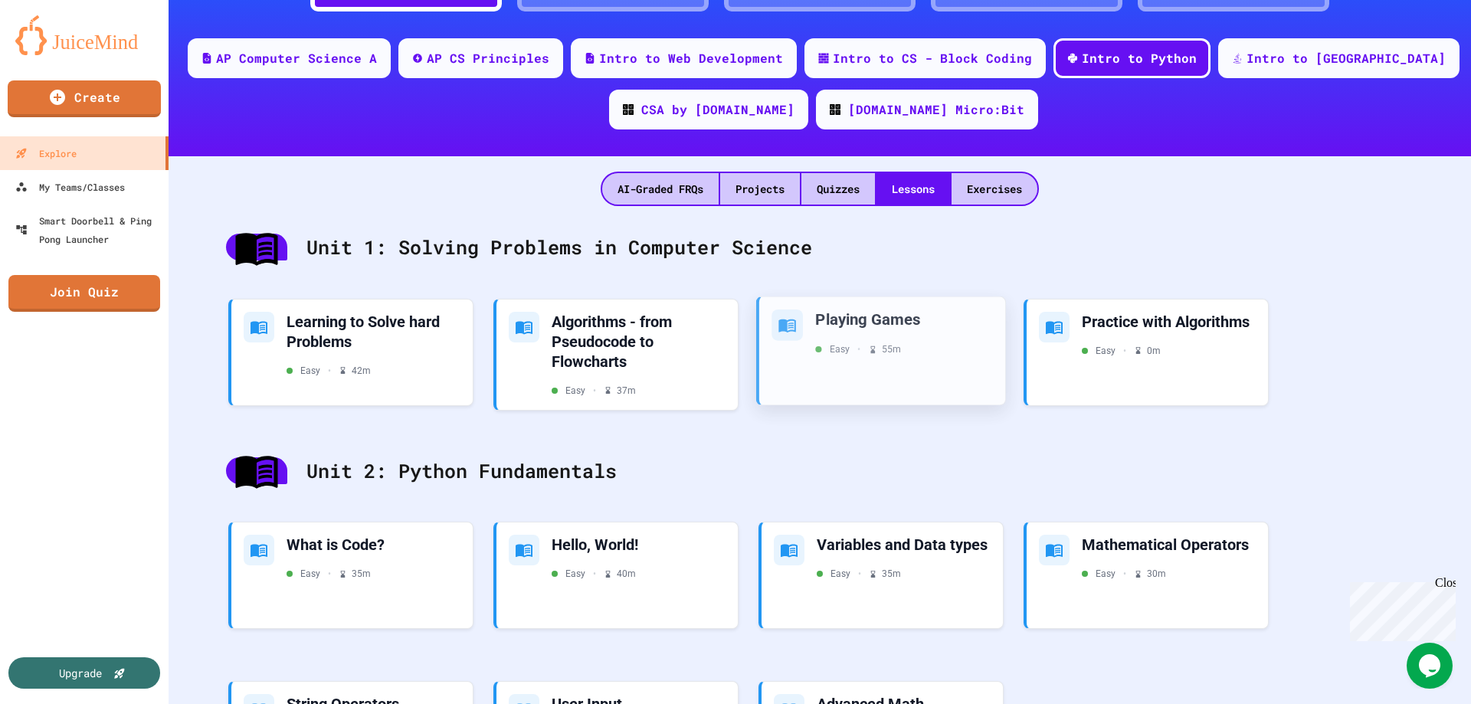
scroll to position [230, 0]
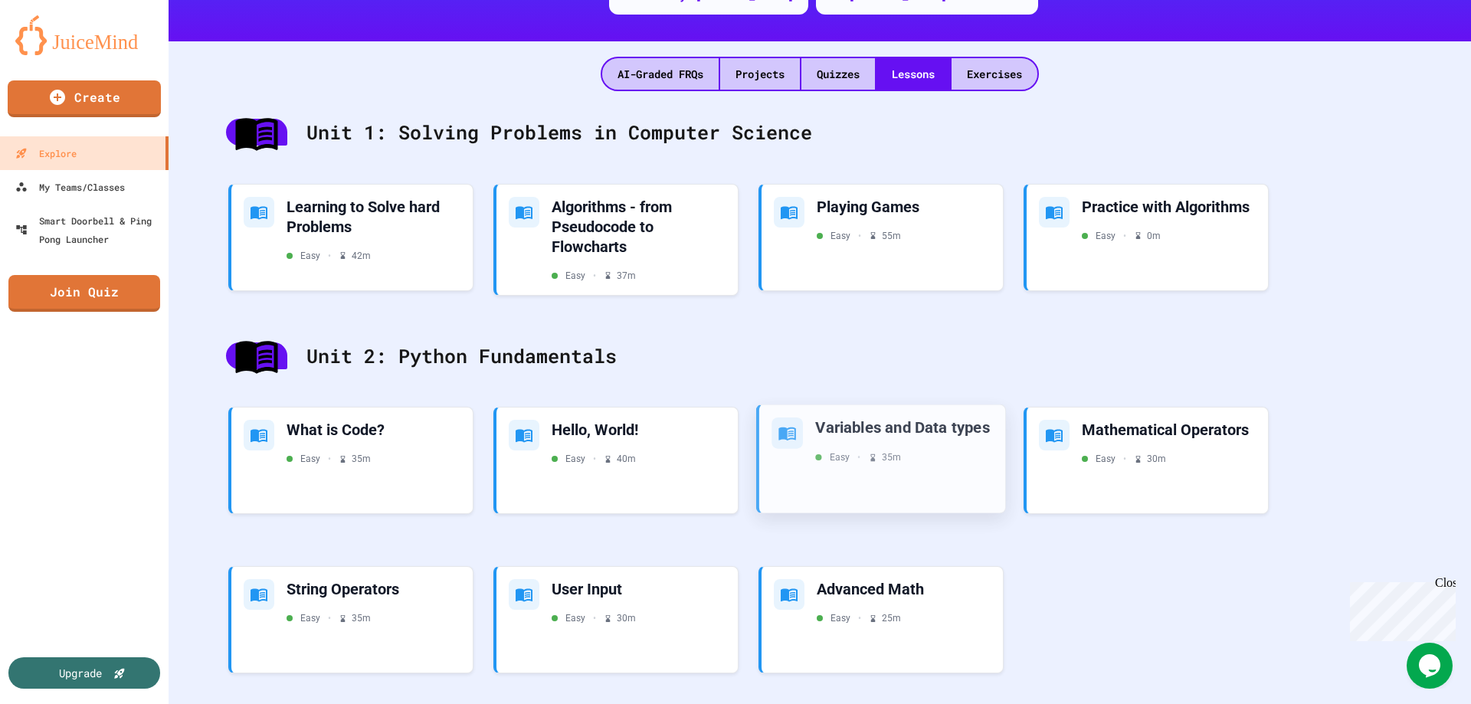
click at [953, 437] on div "Variables and Data types" at bounding box center [904, 427] width 178 height 21
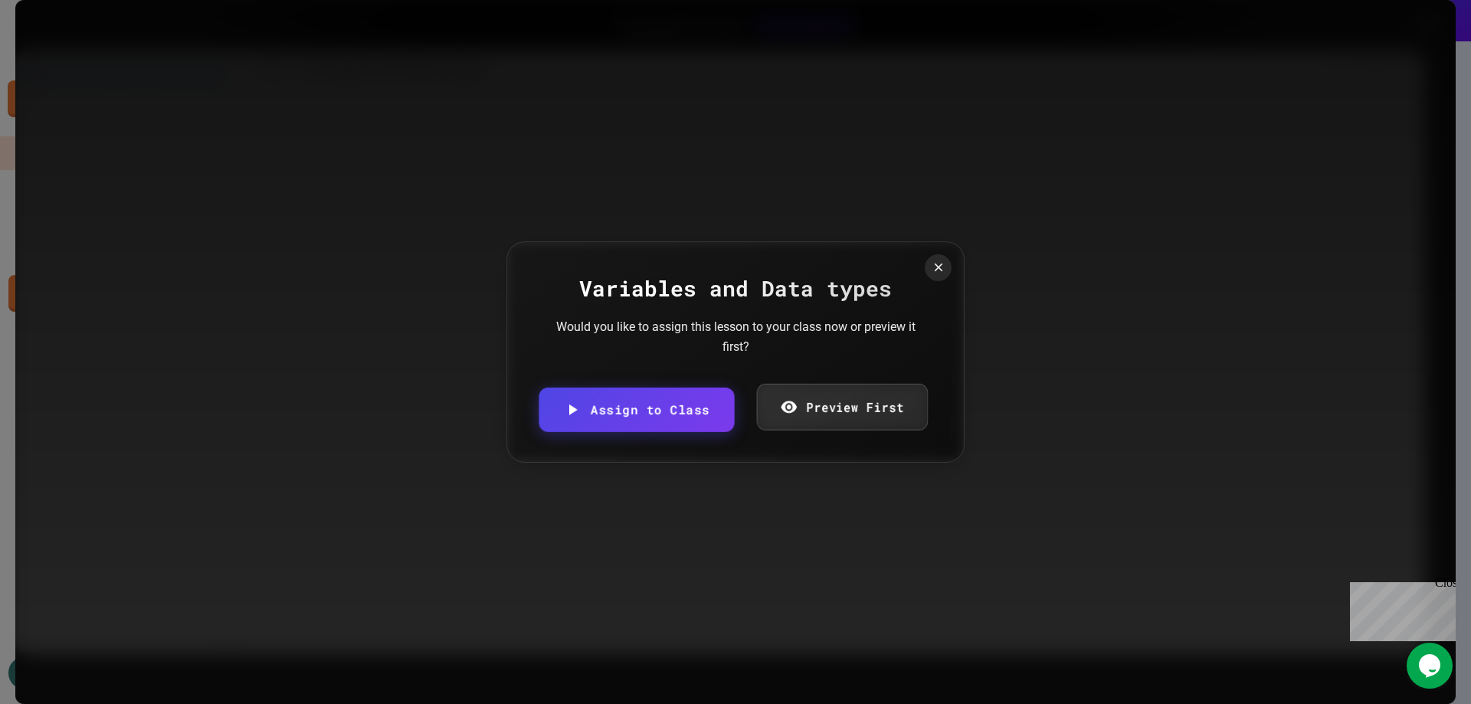
click at [887, 413] on link "Preview First" at bounding box center [841, 407] width 171 height 47
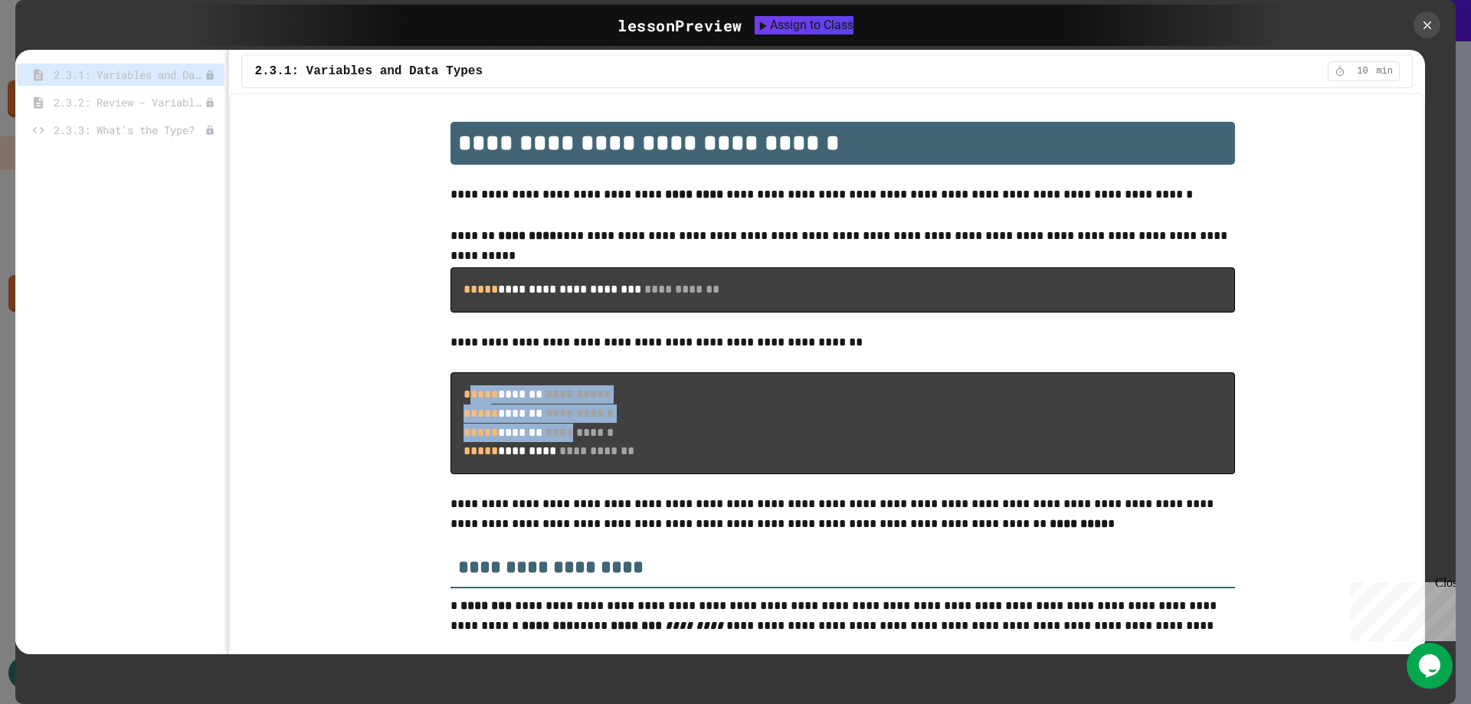
click at [593, 411] on code "**********" at bounding box center [548, 422] width 171 height 68
click at [634, 449] on span "**********" at bounding box center [596, 450] width 75 height 11
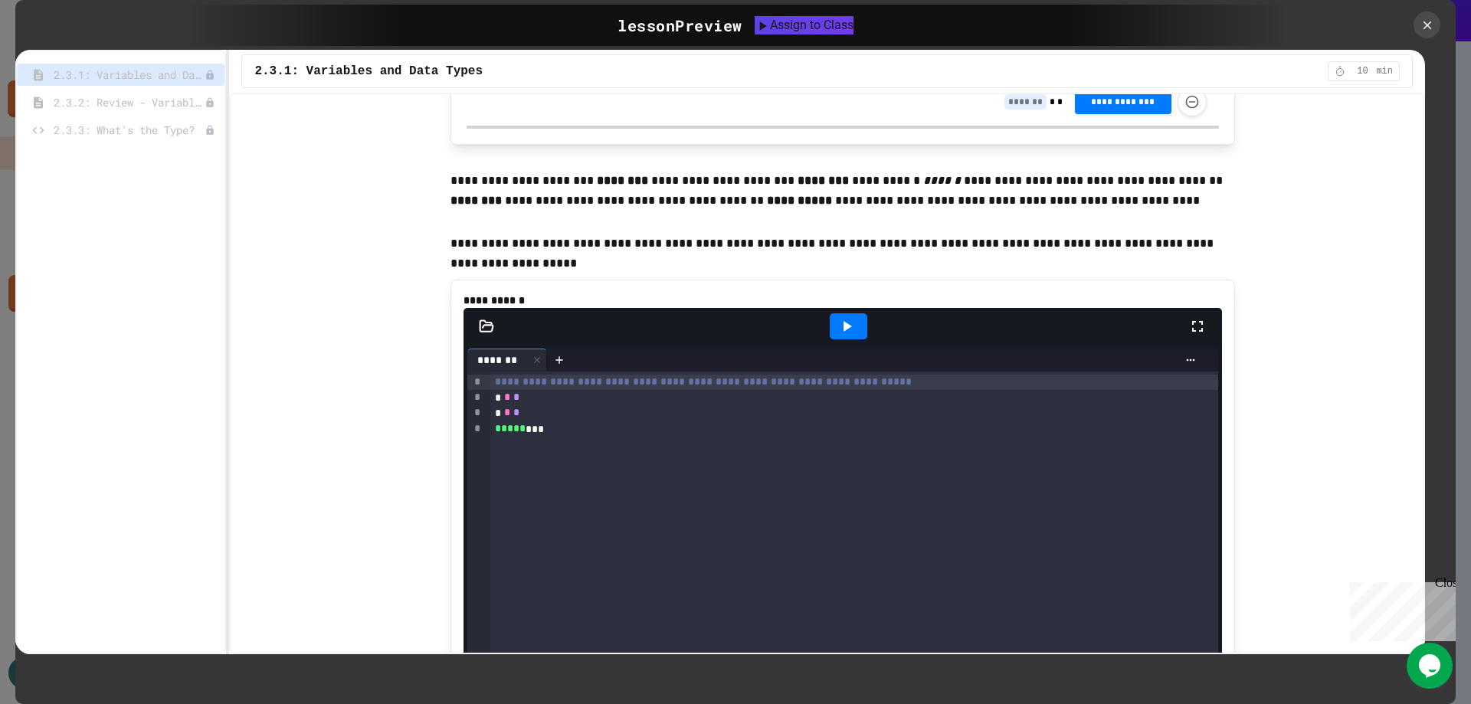
scroll to position [2298, 0]
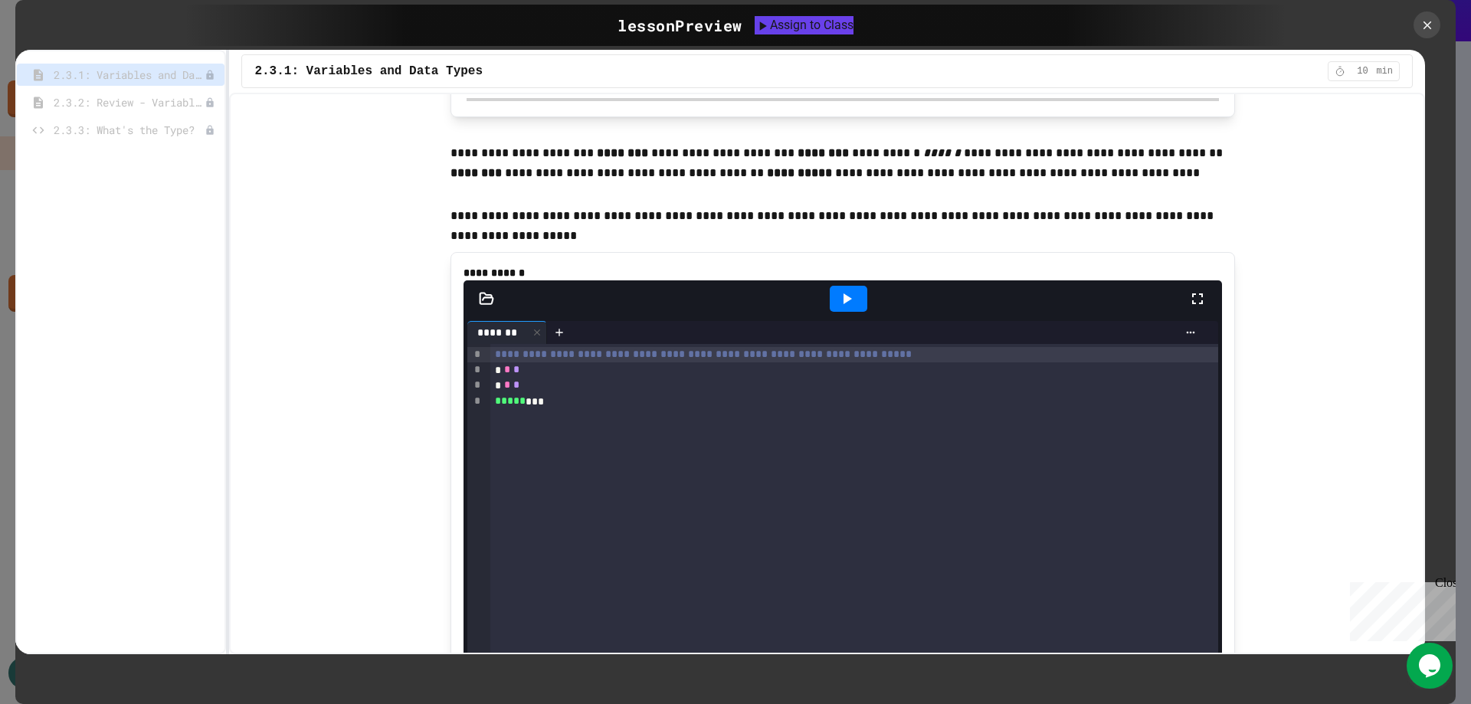
click at [520, 378] on div "* * *" at bounding box center [841, 369] width 702 height 15
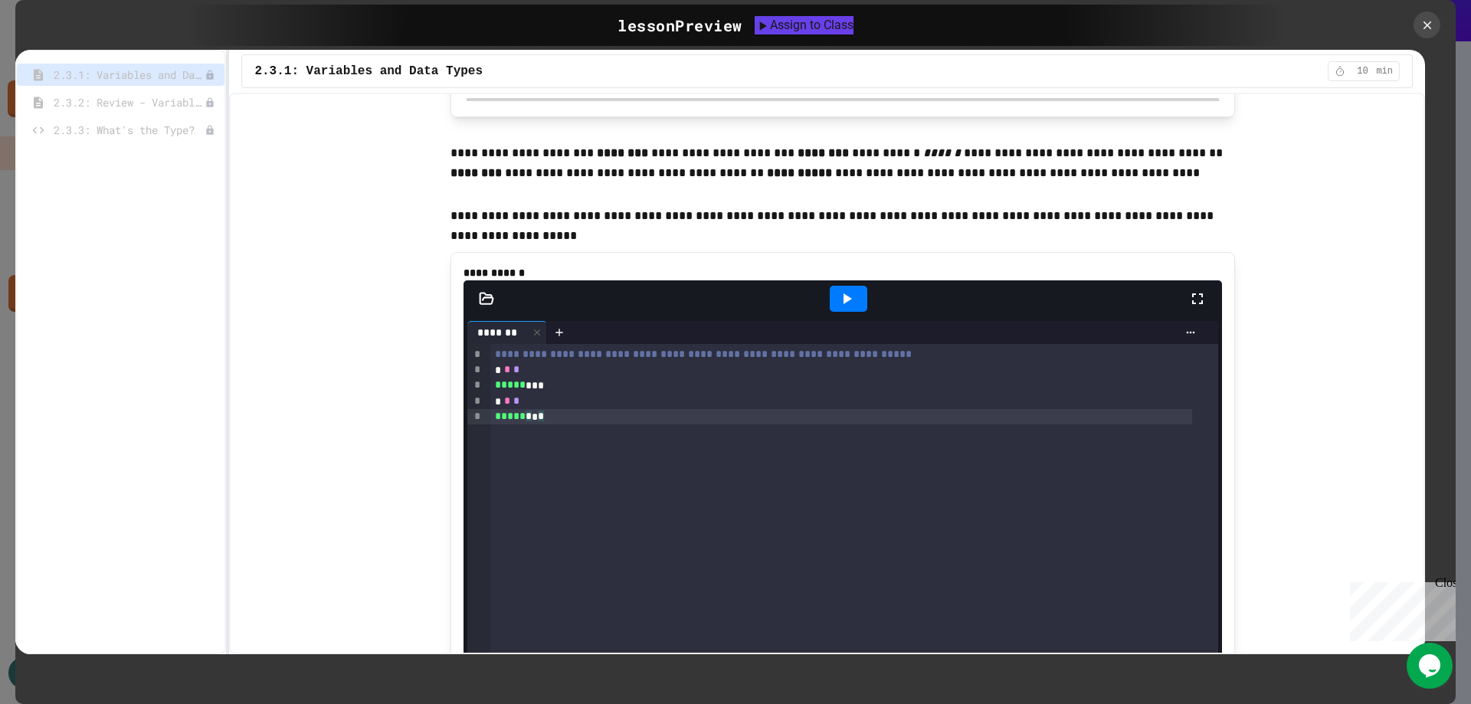
click at [587, 502] on div "**********" at bounding box center [854, 594] width 728 height 501
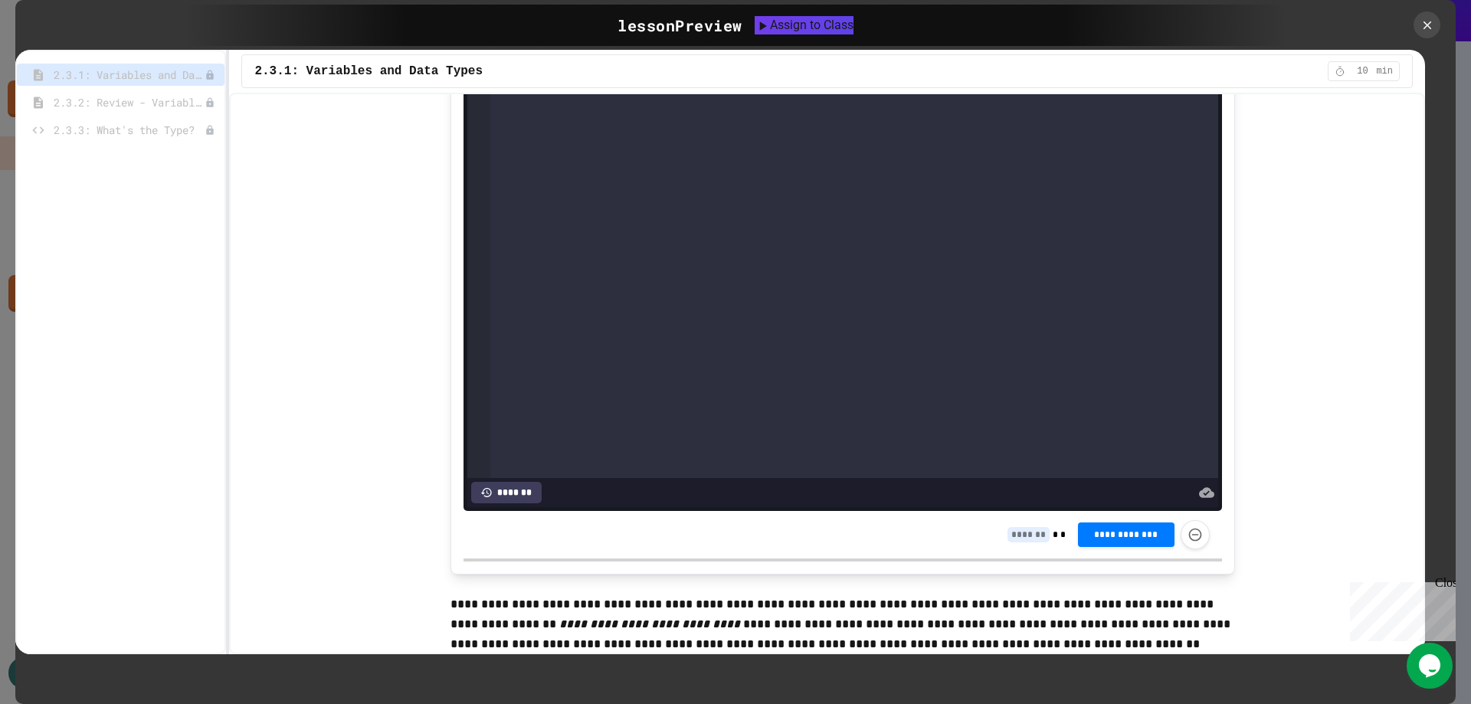
scroll to position [2681, 0]
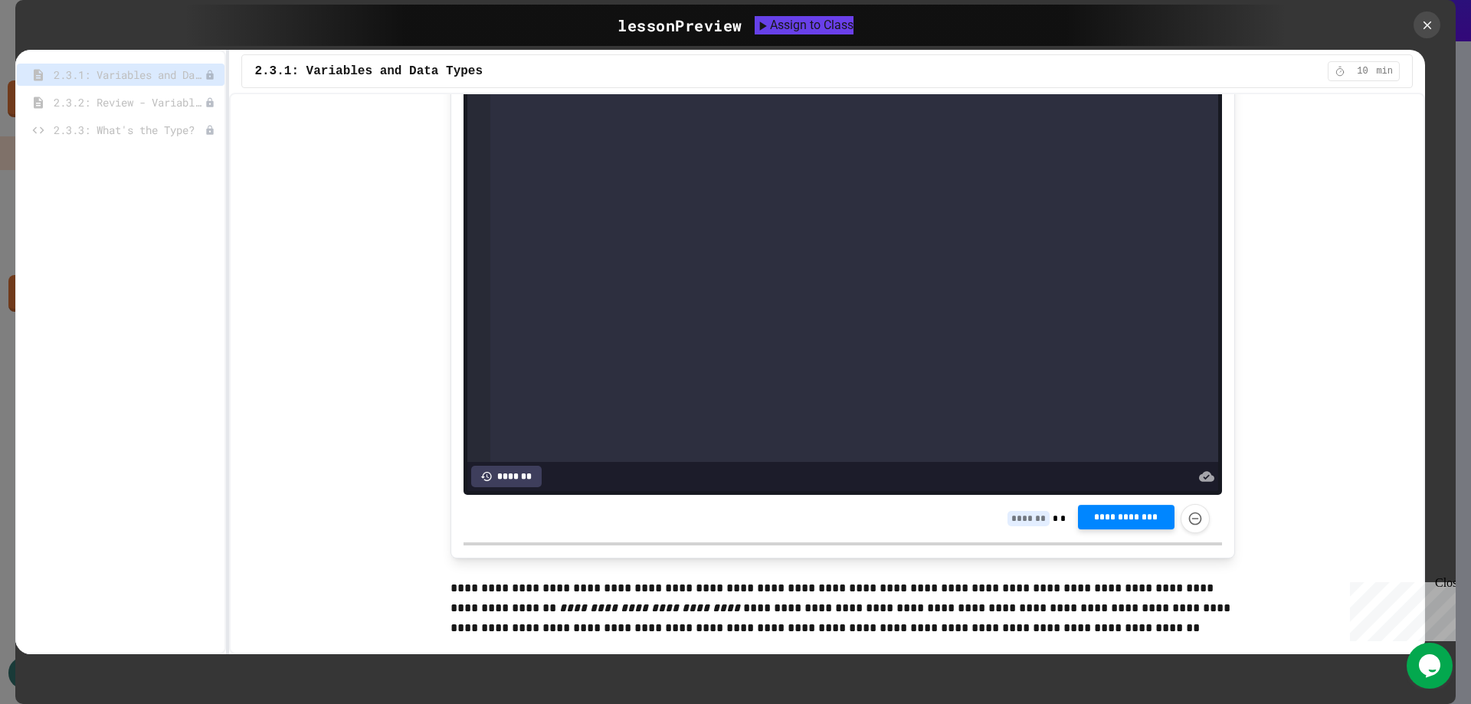
click at [1112, 529] on button "**********" at bounding box center [1126, 517] width 97 height 25
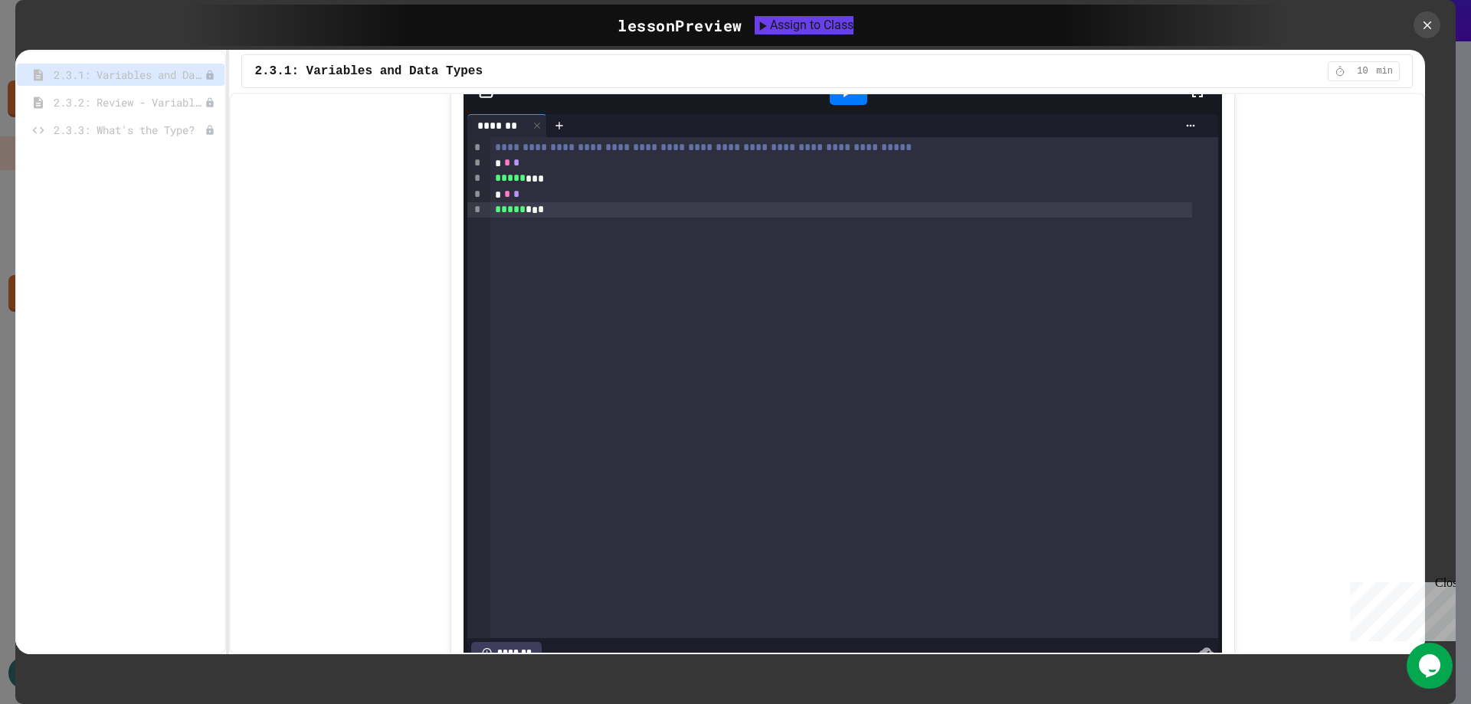
scroll to position [2451, 0]
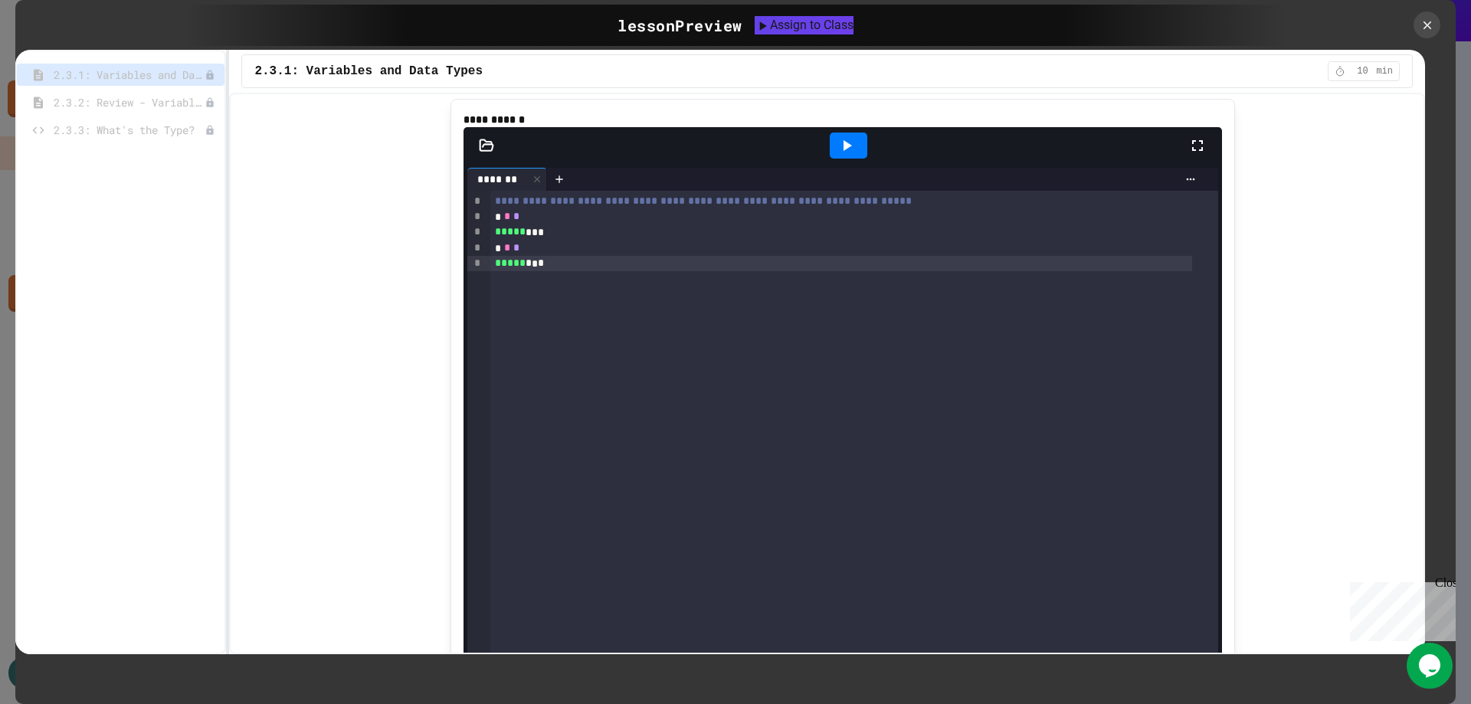
click at [843, 151] on icon at bounding box center [847, 145] width 8 height 11
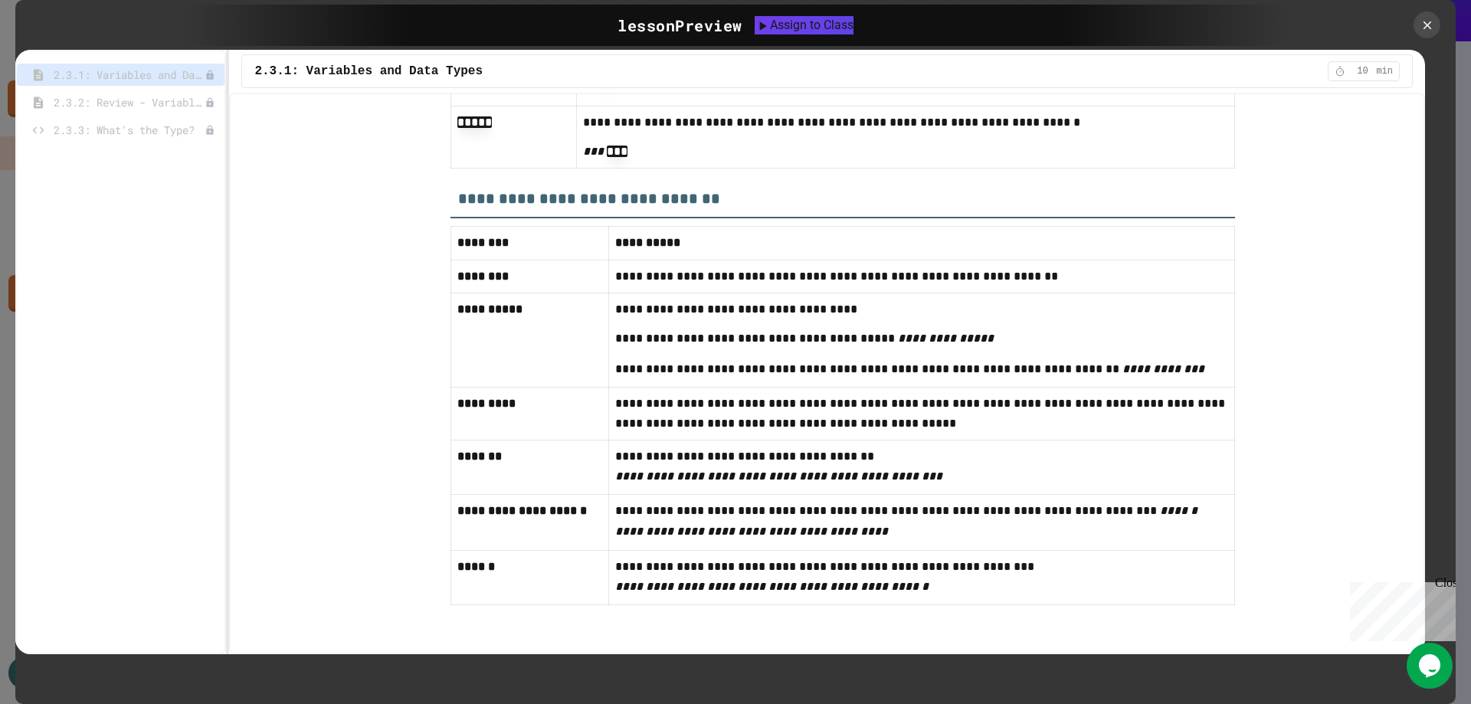
scroll to position [7787, 0]
click at [1426, 23] on icon at bounding box center [1427, 25] width 16 height 16
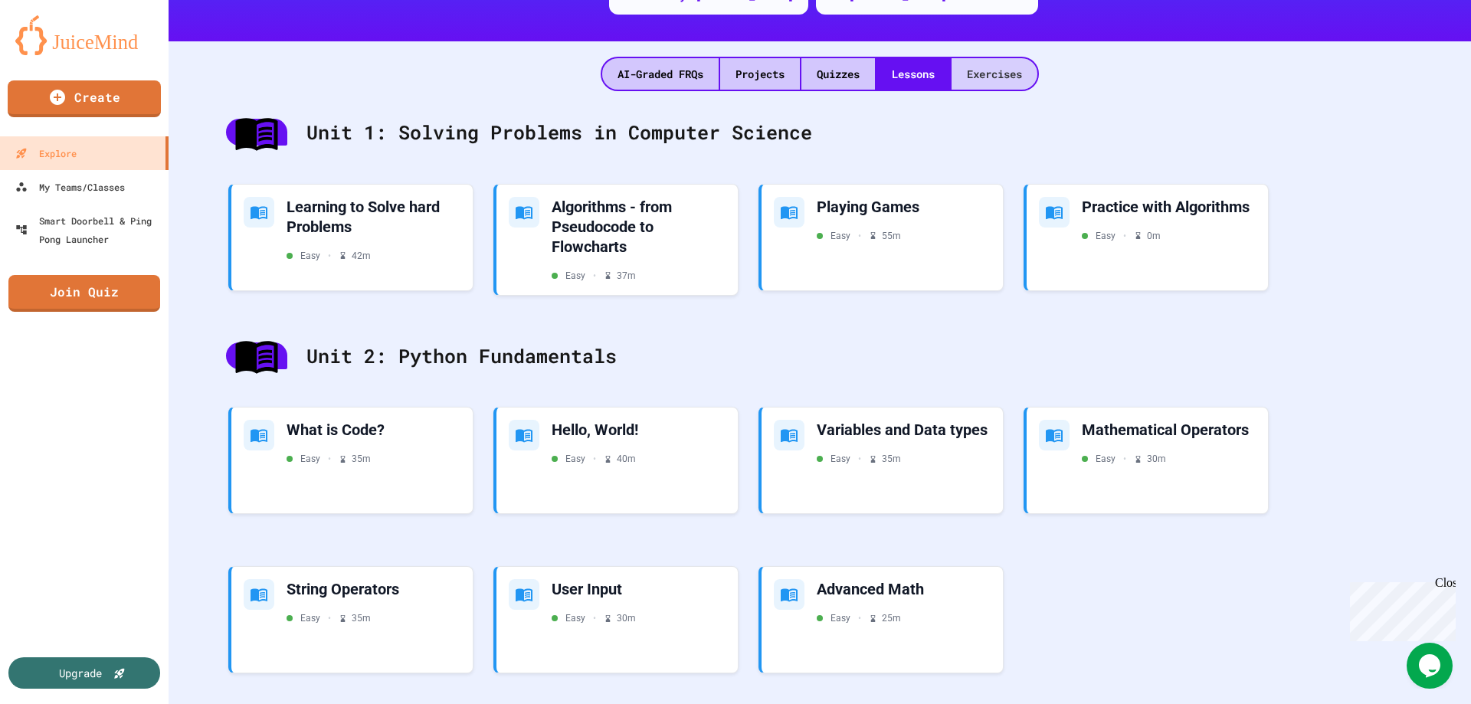
click at [985, 77] on div "Exercises" at bounding box center [994, 73] width 86 height 31
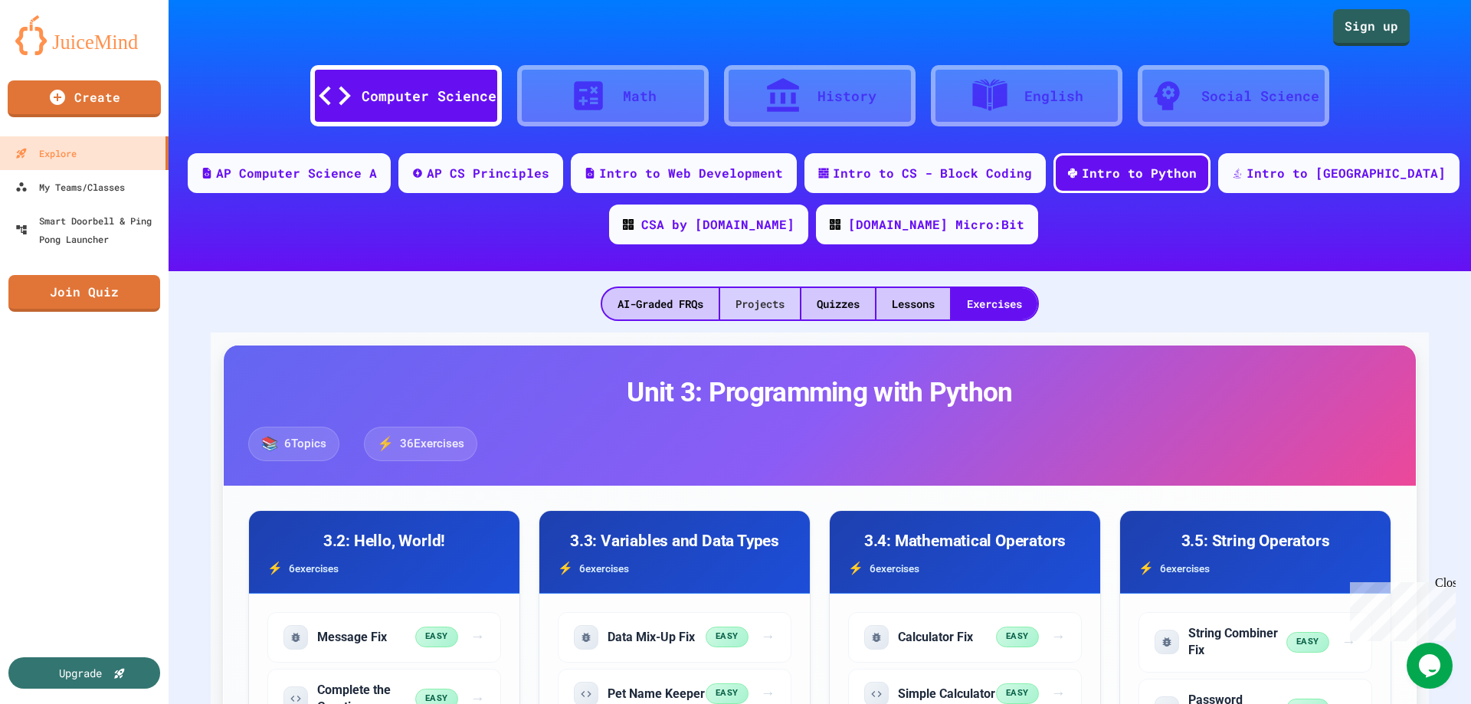
click at [736, 310] on div "Projects" at bounding box center [760, 303] width 80 height 31
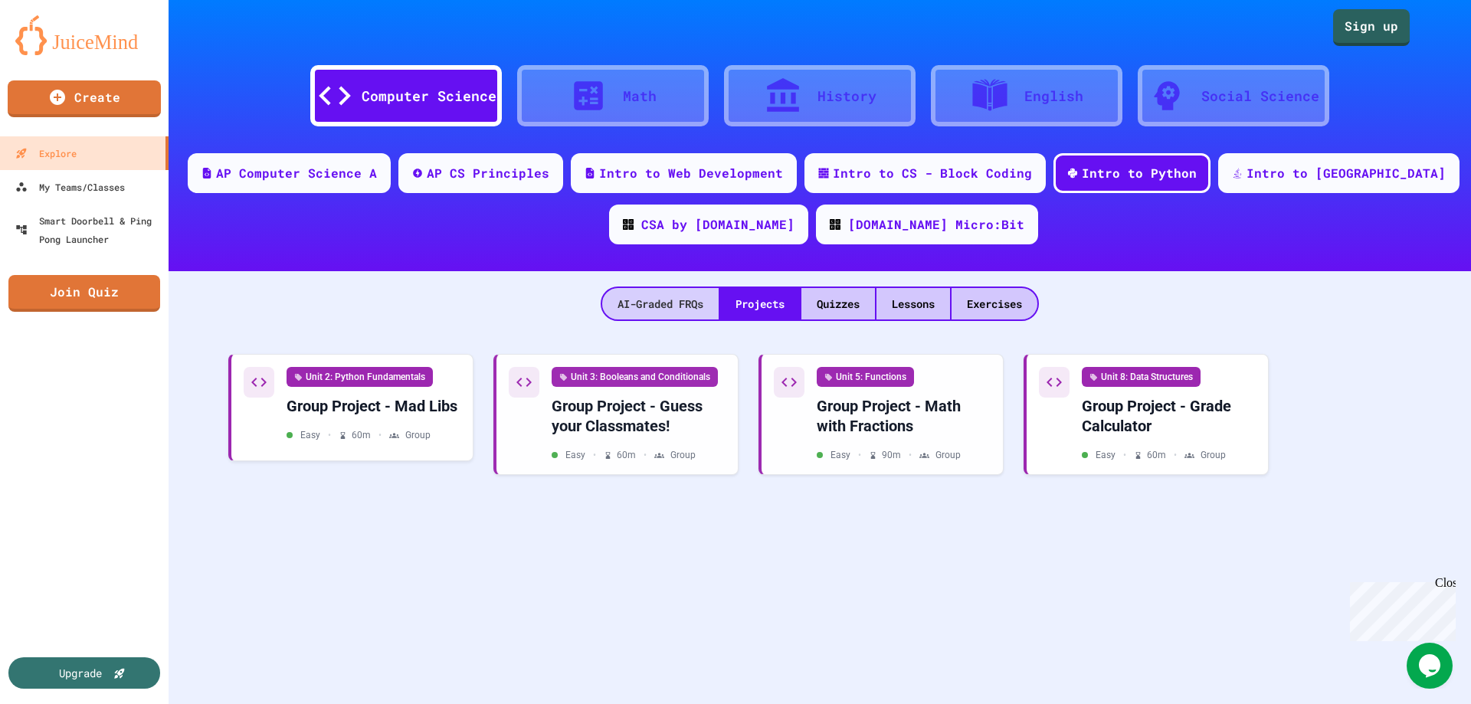
click at [676, 303] on div "AI-Graded FRQs" at bounding box center [660, 303] width 116 height 31
